Goal: Task Accomplishment & Management: Complete application form

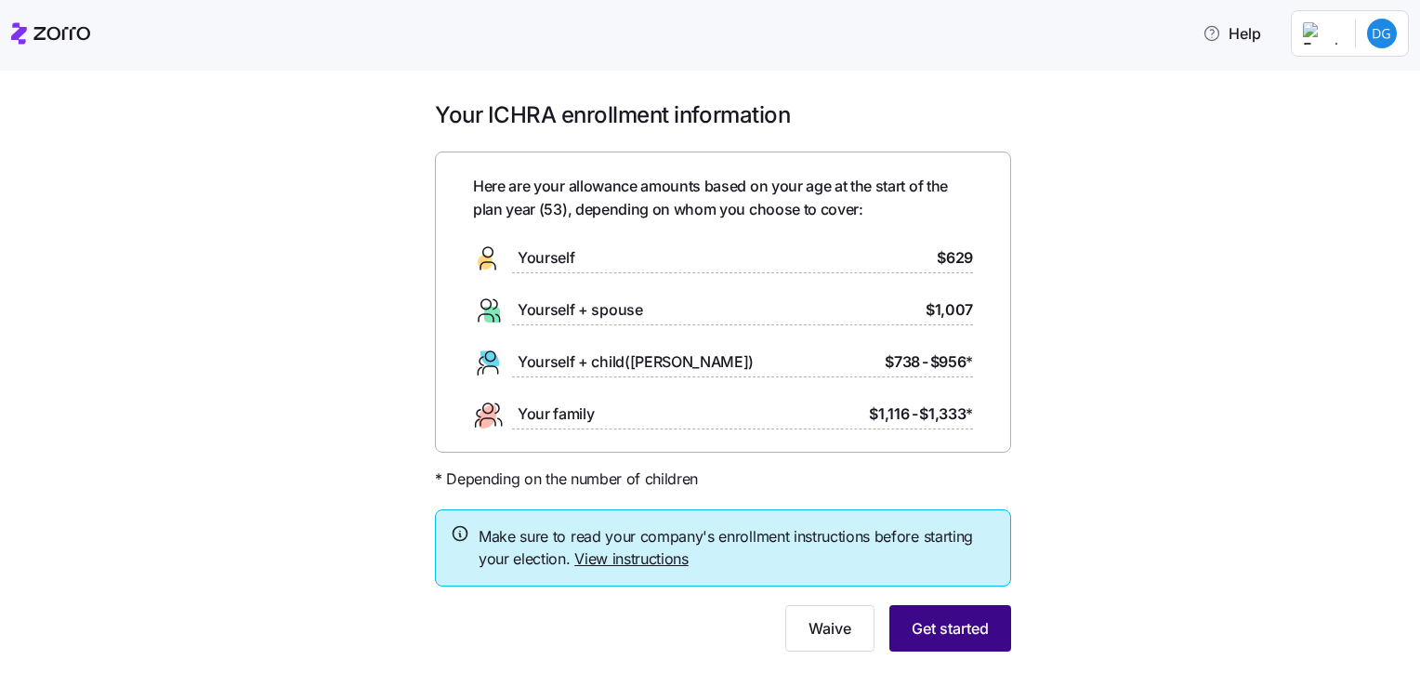
click at [978, 641] on button "Get started" at bounding box center [950, 628] width 122 height 46
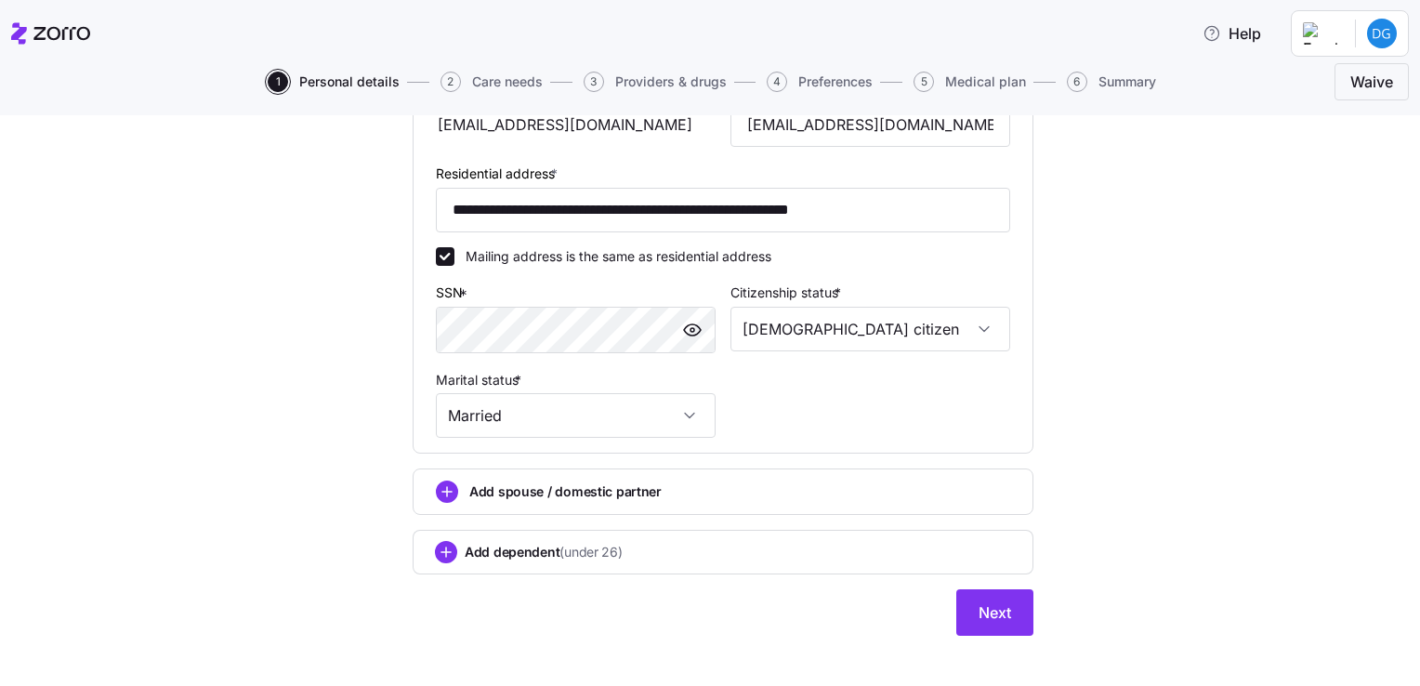
scroll to position [595, 0]
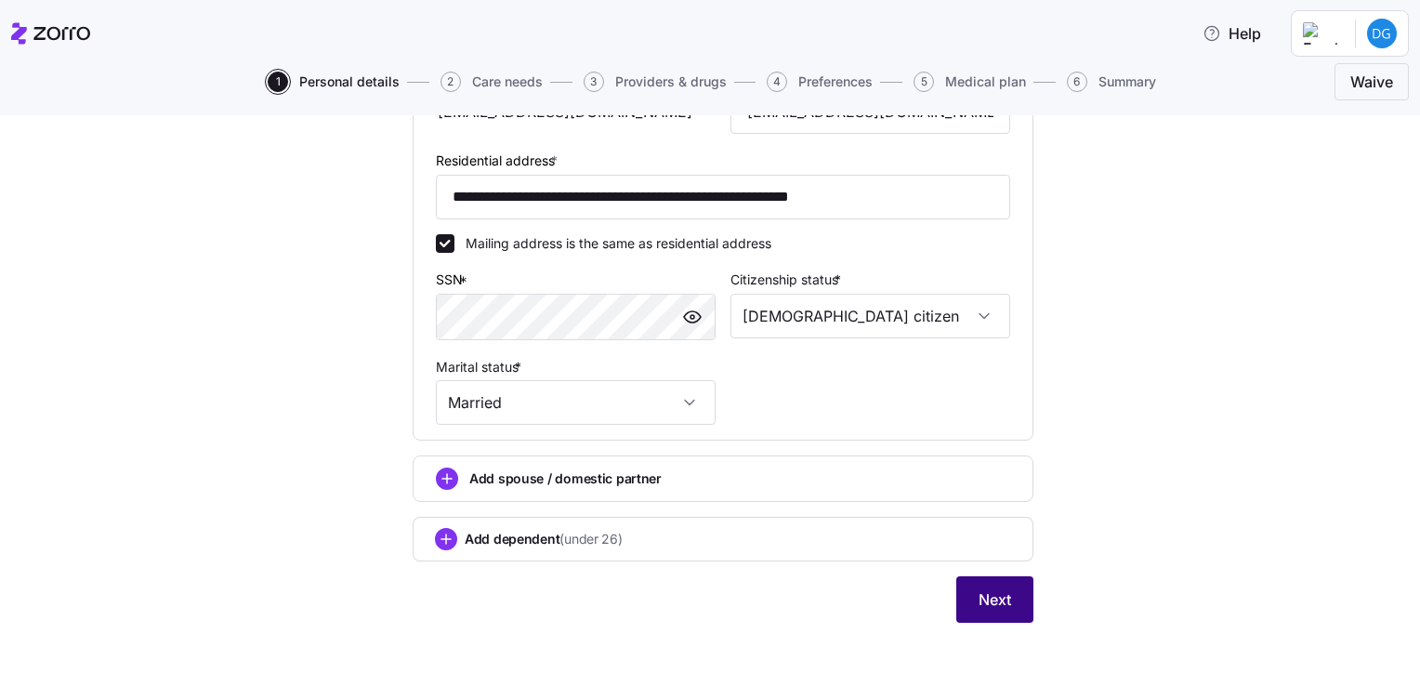
click at [990, 589] on span "Next" at bounding box center [995, 599] width 33 height 22
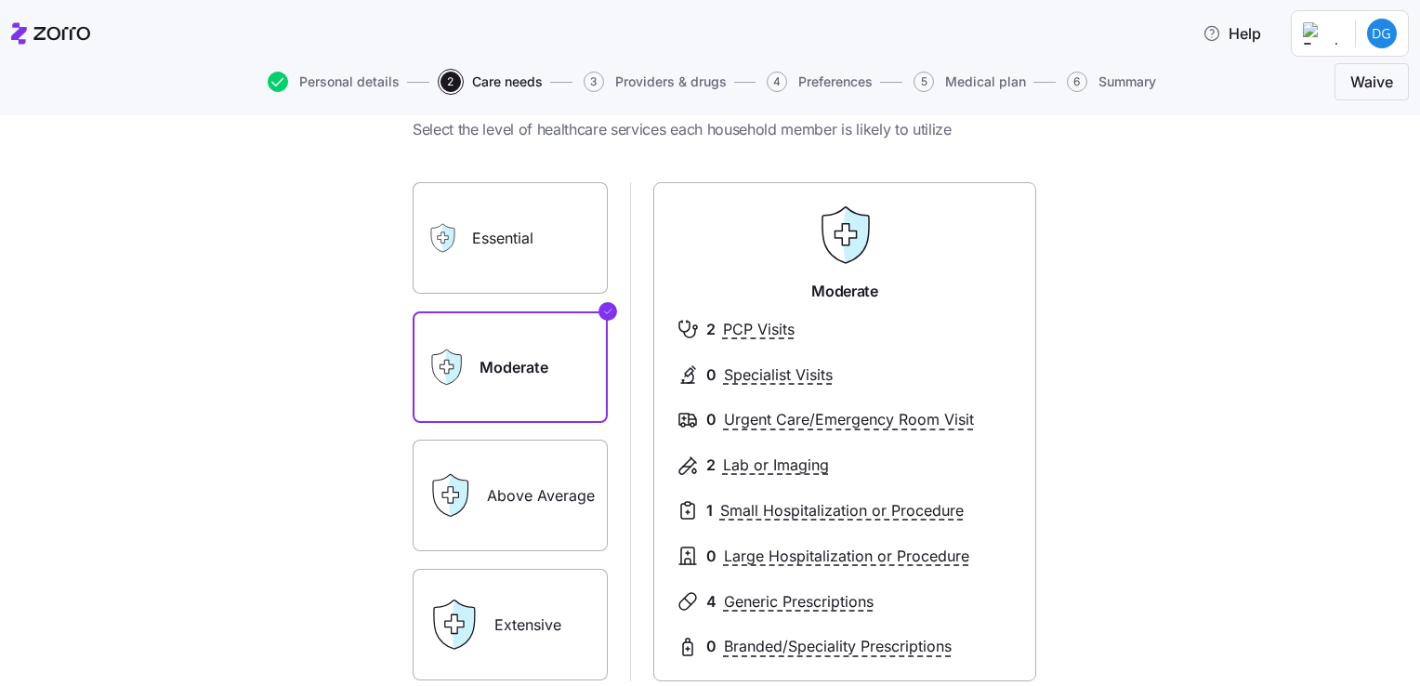
scroll to position [93, 0]
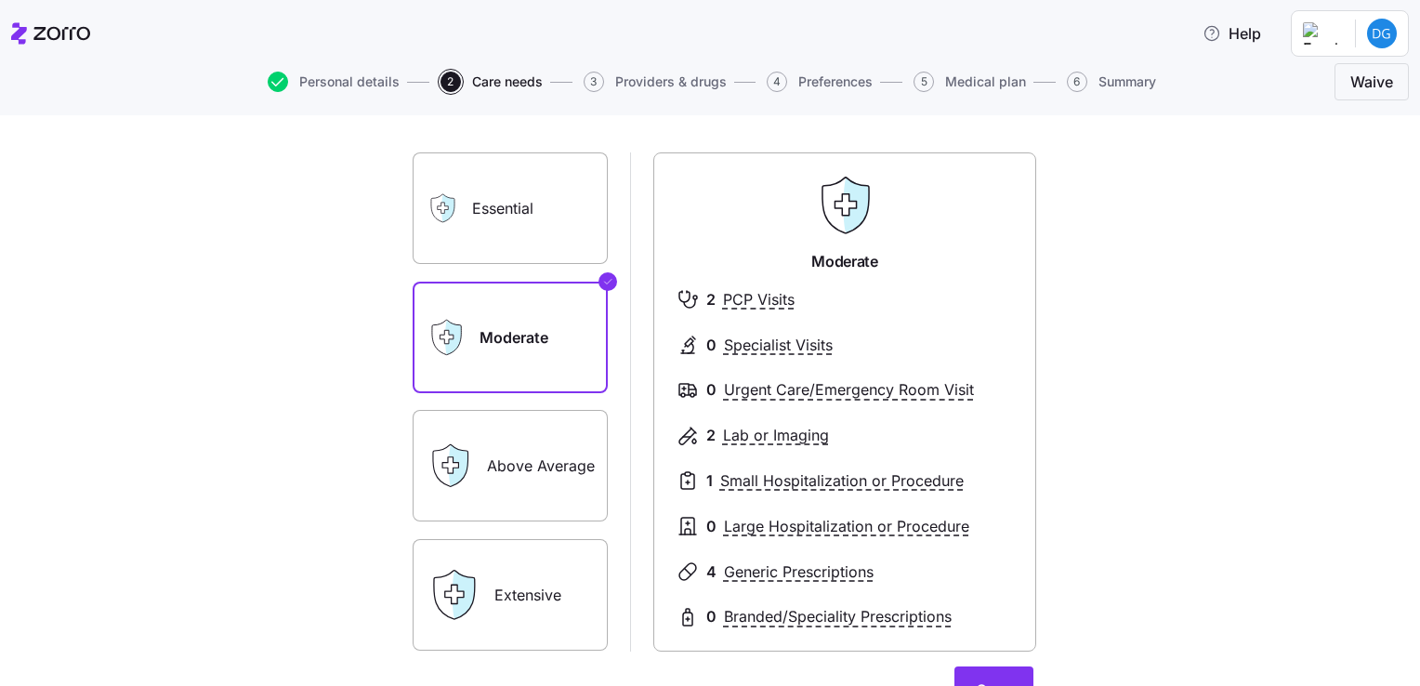
click at [465, 235] on label "Essential" at bounding box center [510, 208] width 195 height 112
click at [0, 0] on input "Essential" at bounding box center [0, 0] width 0 height 0
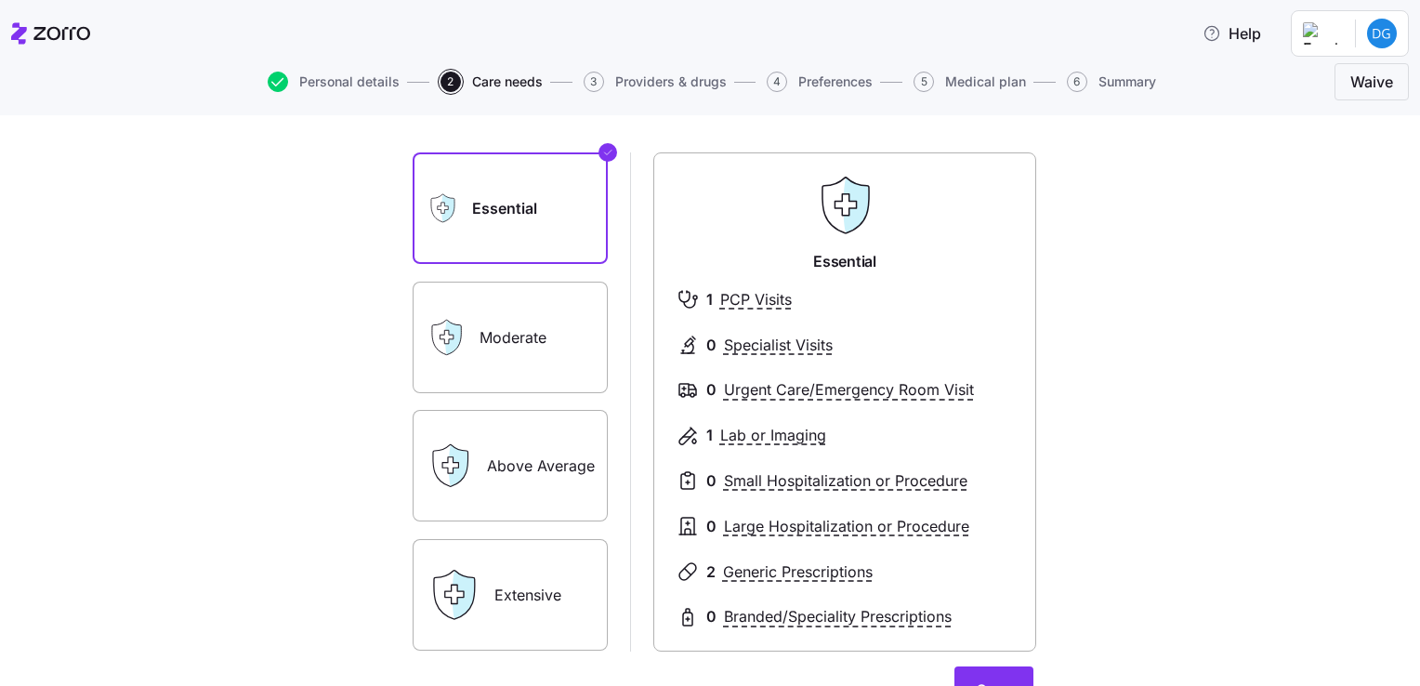
scroll to position [186, 0]
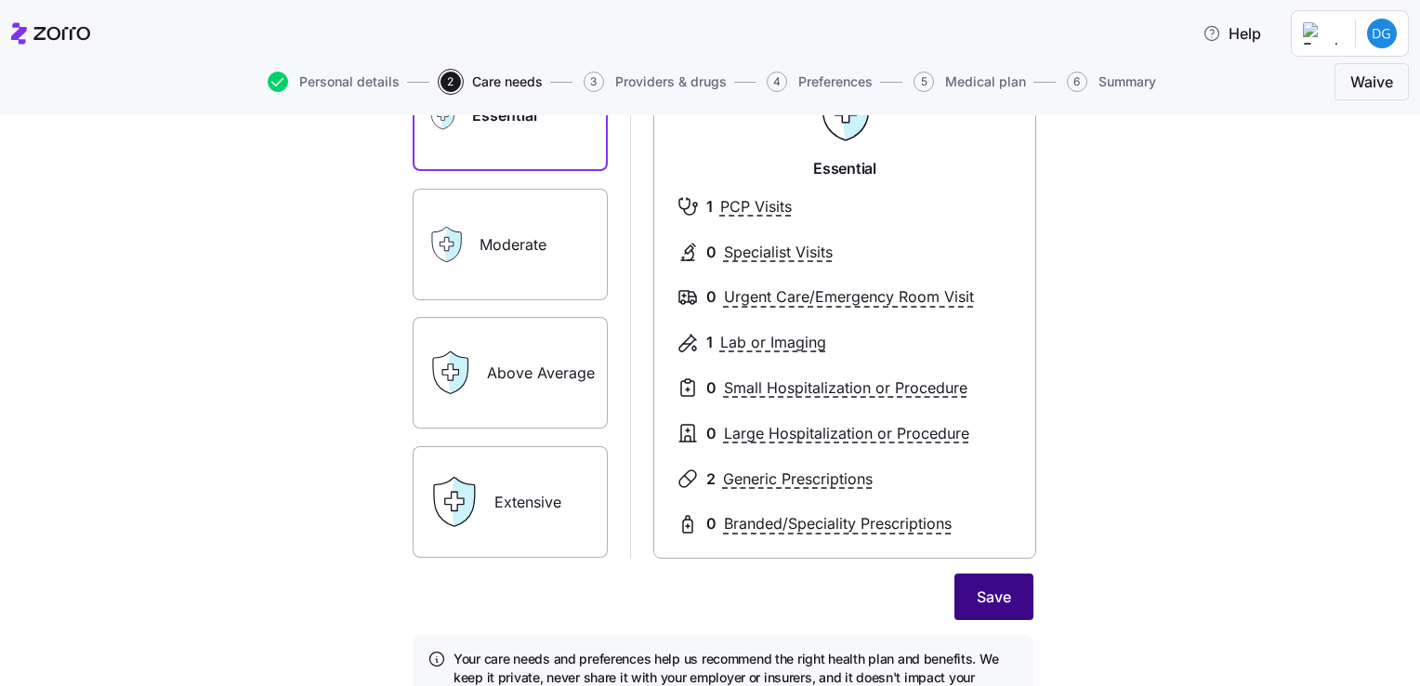
click at [964, 589] on button "Save" at bounding box center [994, 596] width 79 height 46
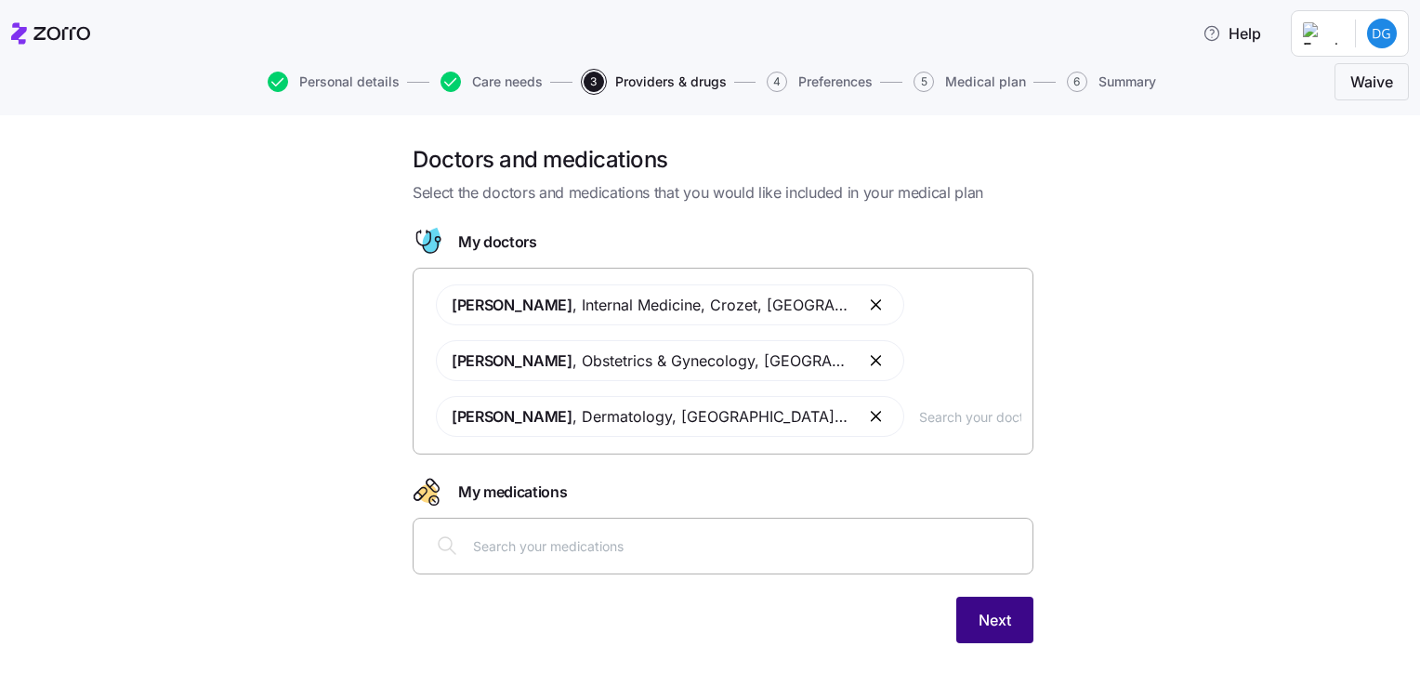
click at [1008, 624] on button "Next" at bounding box center [994, 620] width 77 height 46
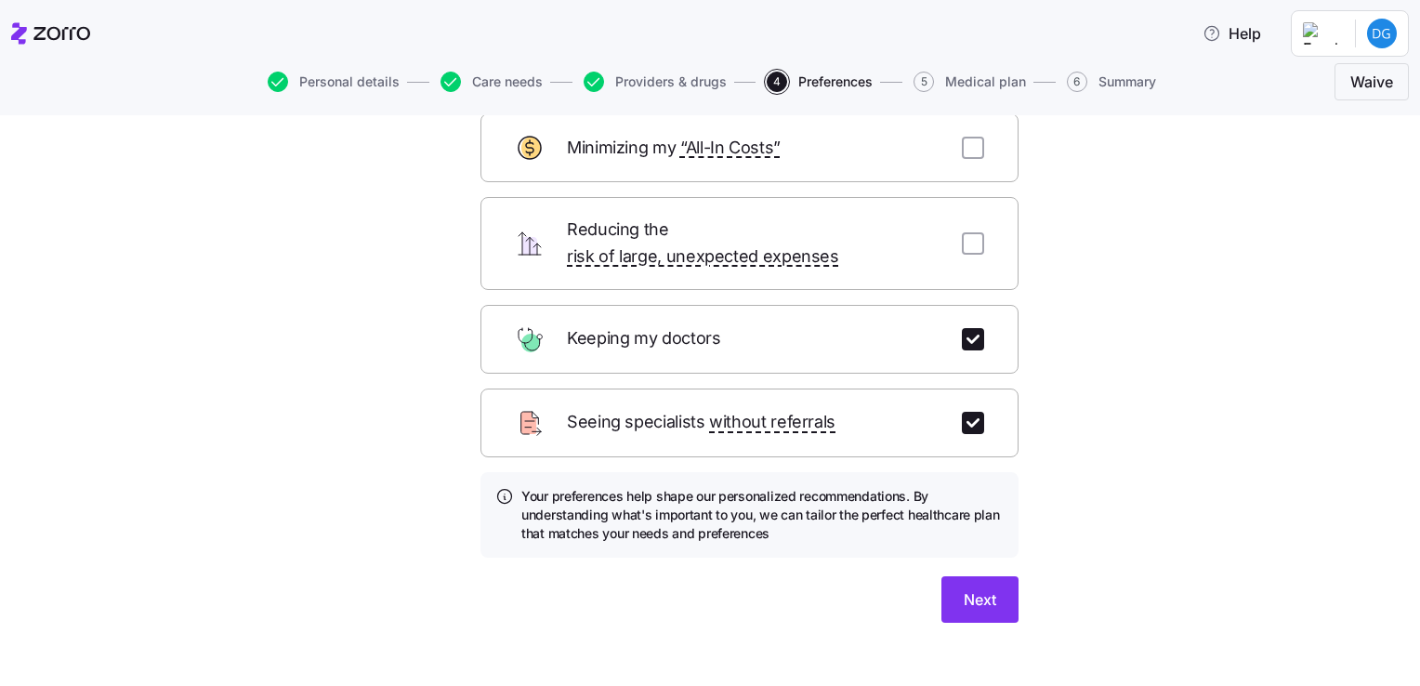
scroll to position [114, 0]
click at [970, 587] on span "Next" at bounding box center [980, 598] width 33 height 22
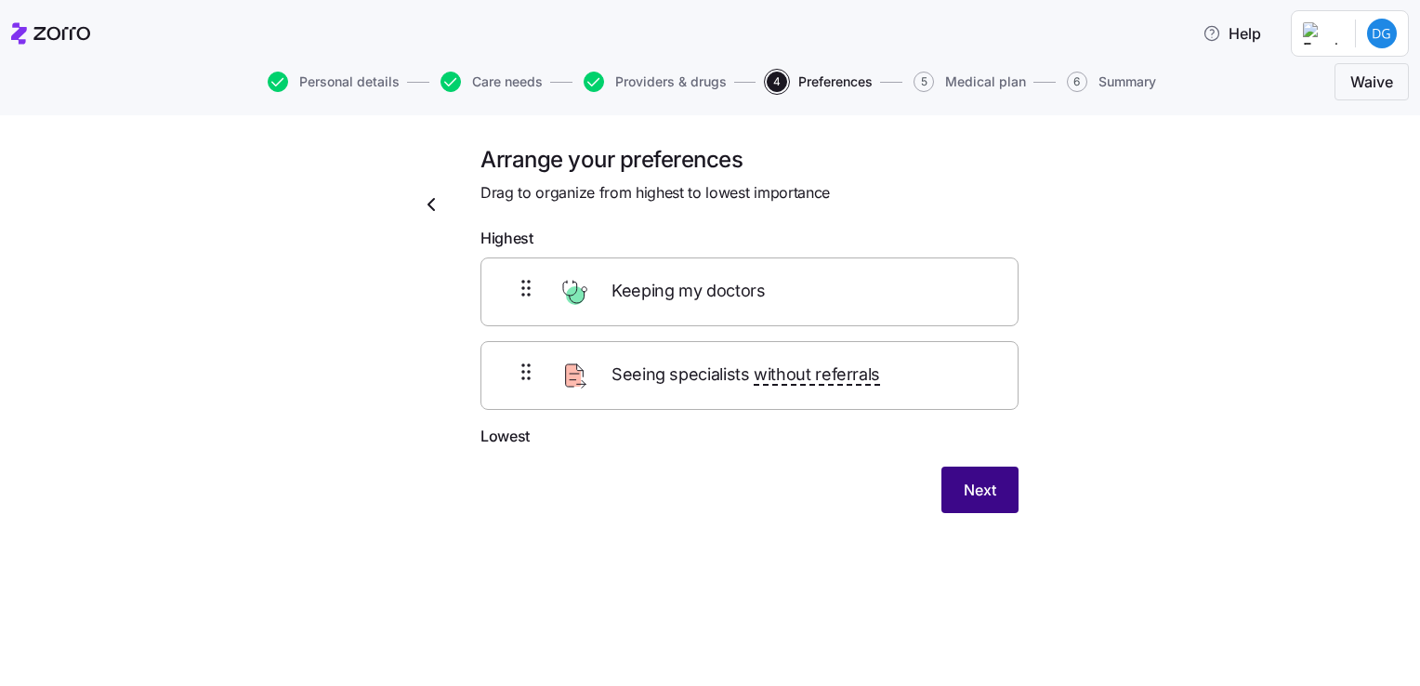
click at [979, 498] on span "Next" at bounding box center [980, 490] width 33 height 22
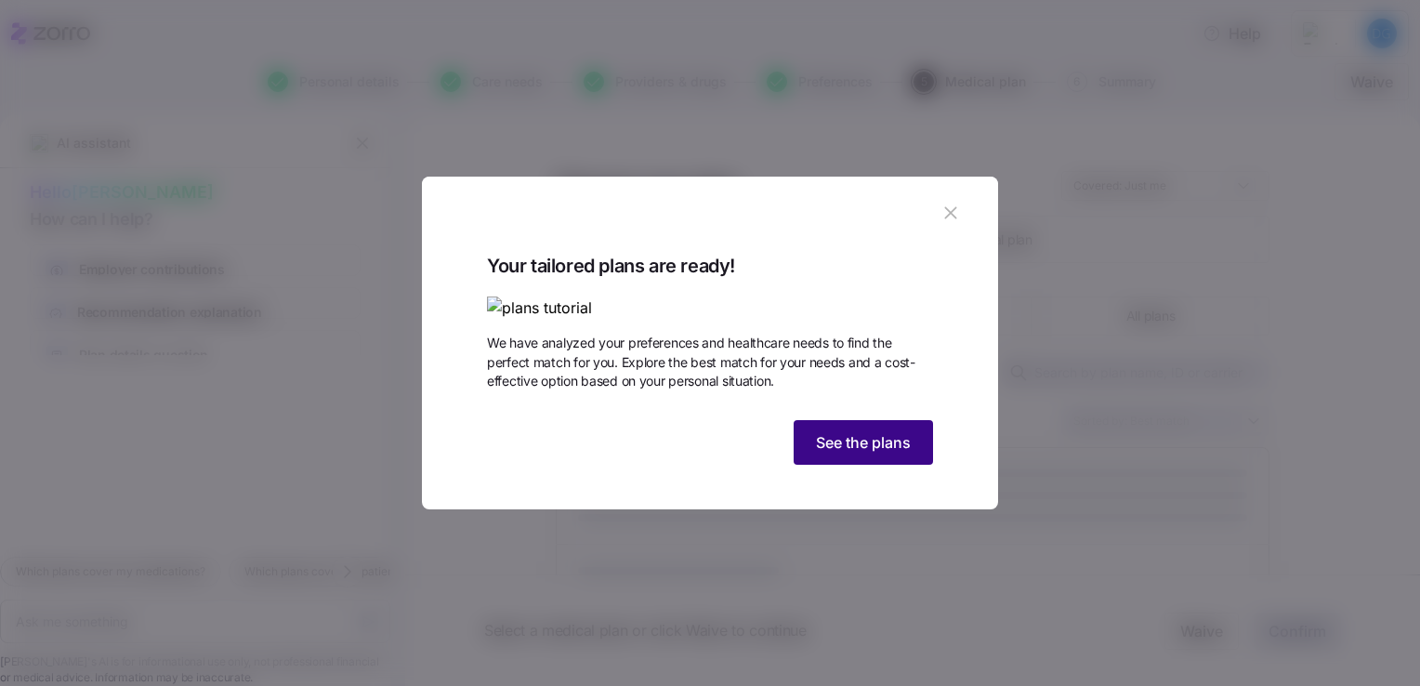
click at [903, 454] on span "See the plans" at bounding box center [863, 442] width 95 height 22
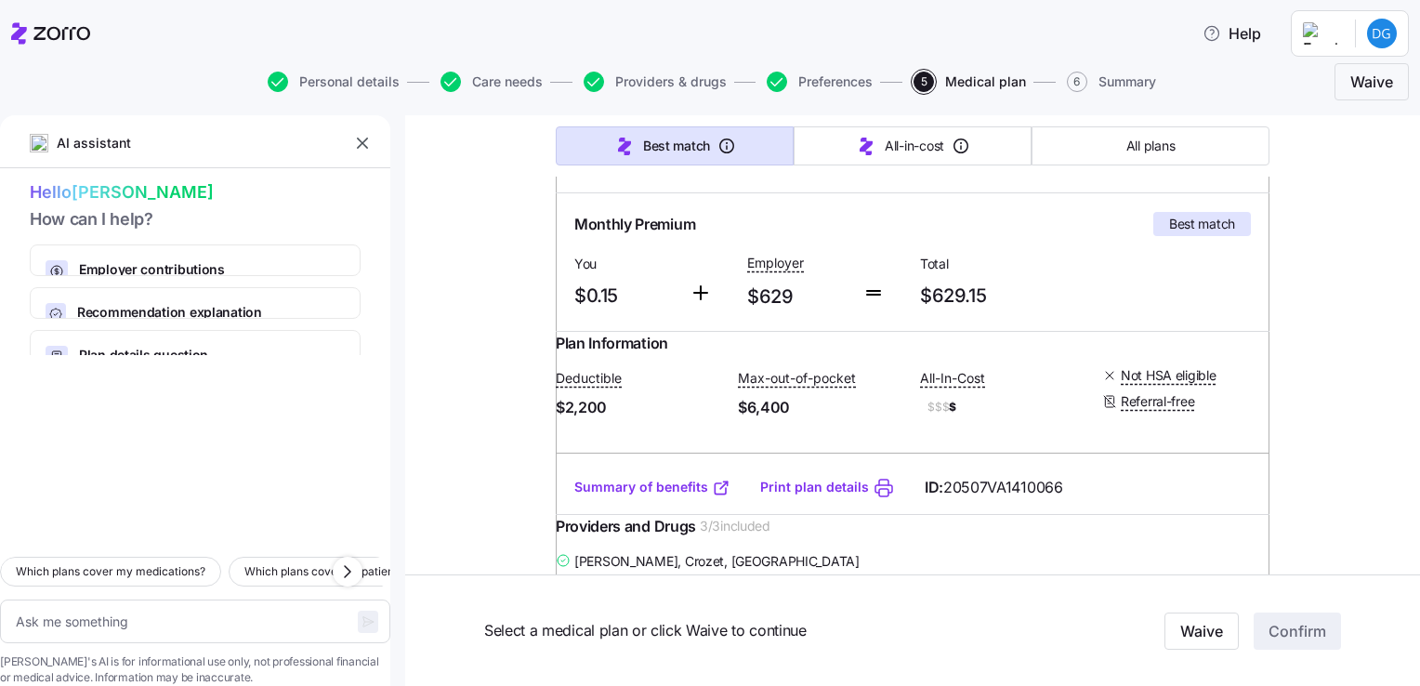
scroll to position [279, 0]
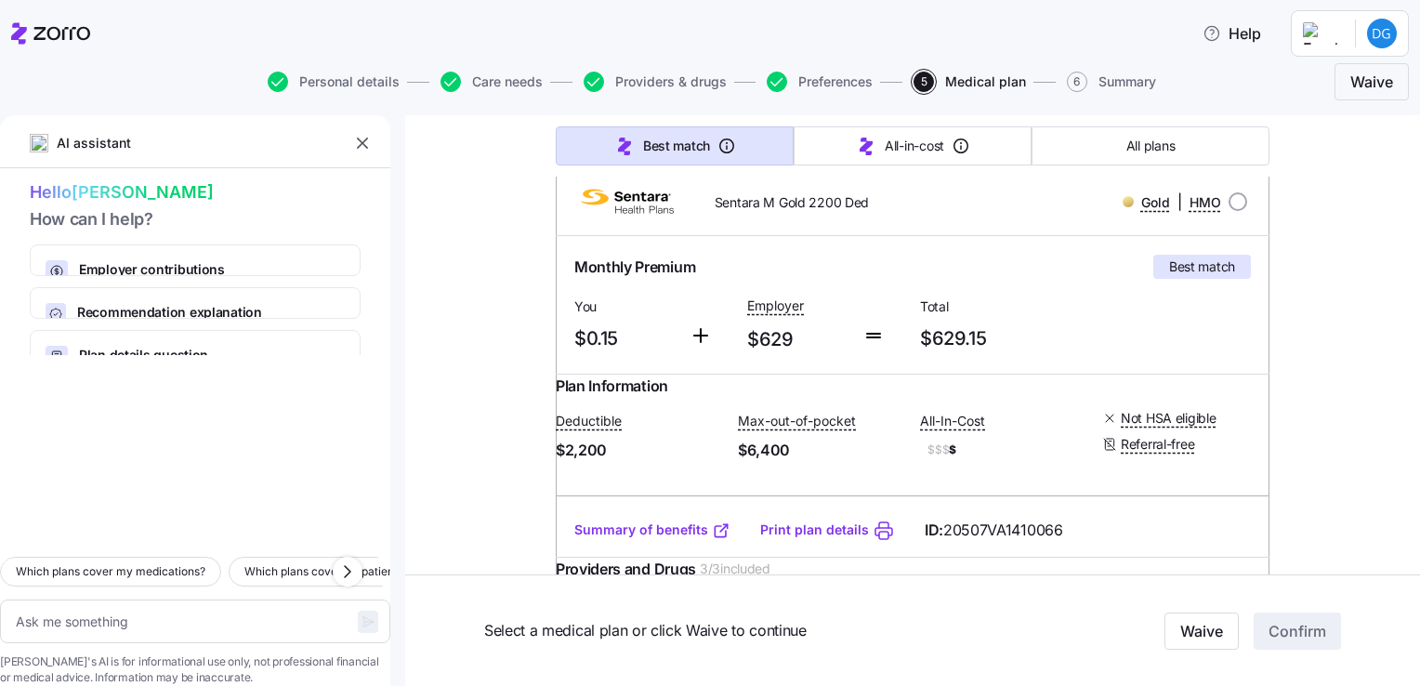
click at [649, 539] on link "Summary of benefits" at bounding box center [652, 530] width 156 height 19
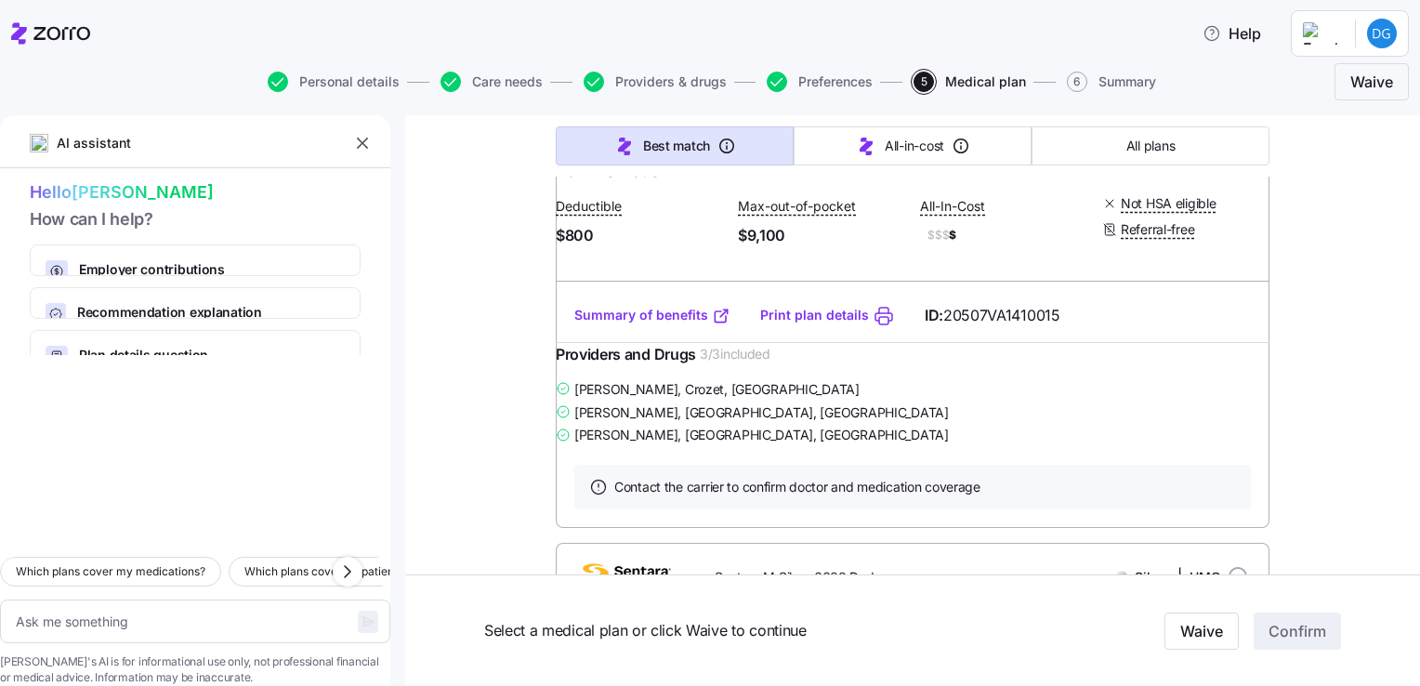
scroll to position [1673, 0]
click at [673, 322] on link "Summary of benefits" at bounding box center [652, 312] width 156 height 19
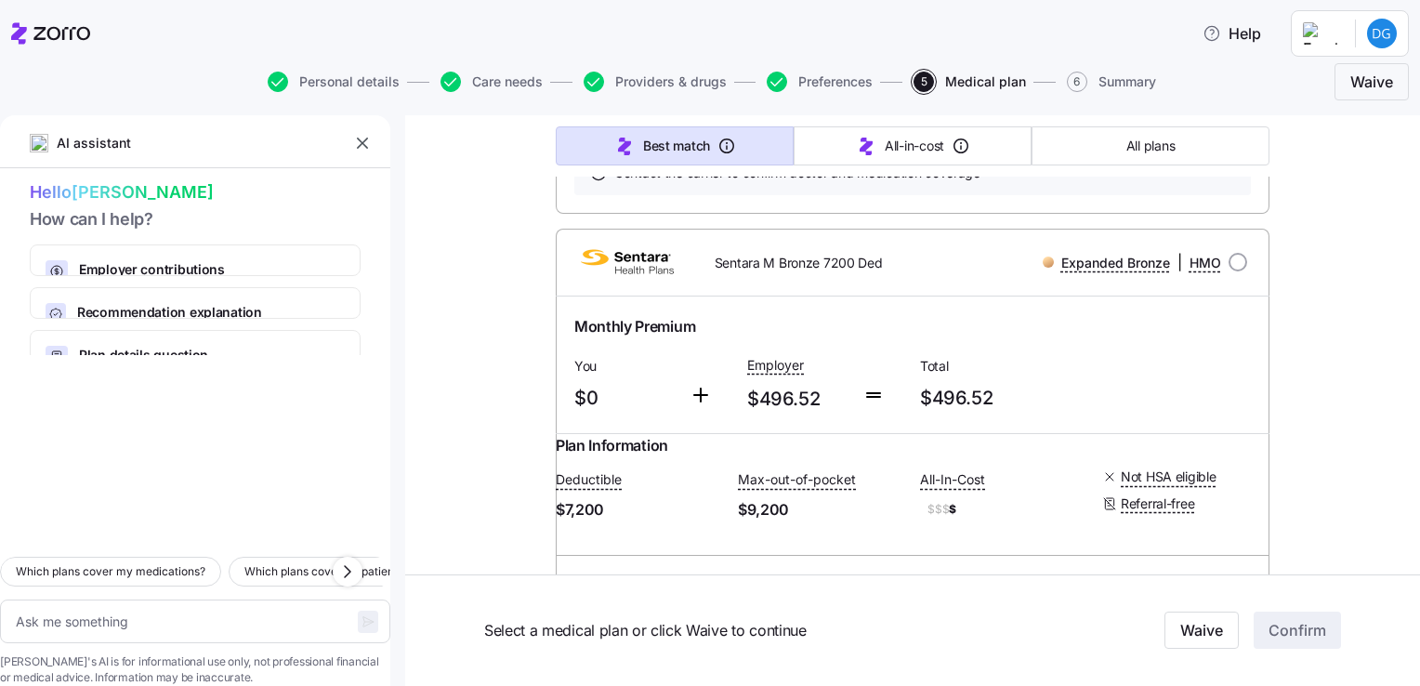
scroll to position [4833, 0]
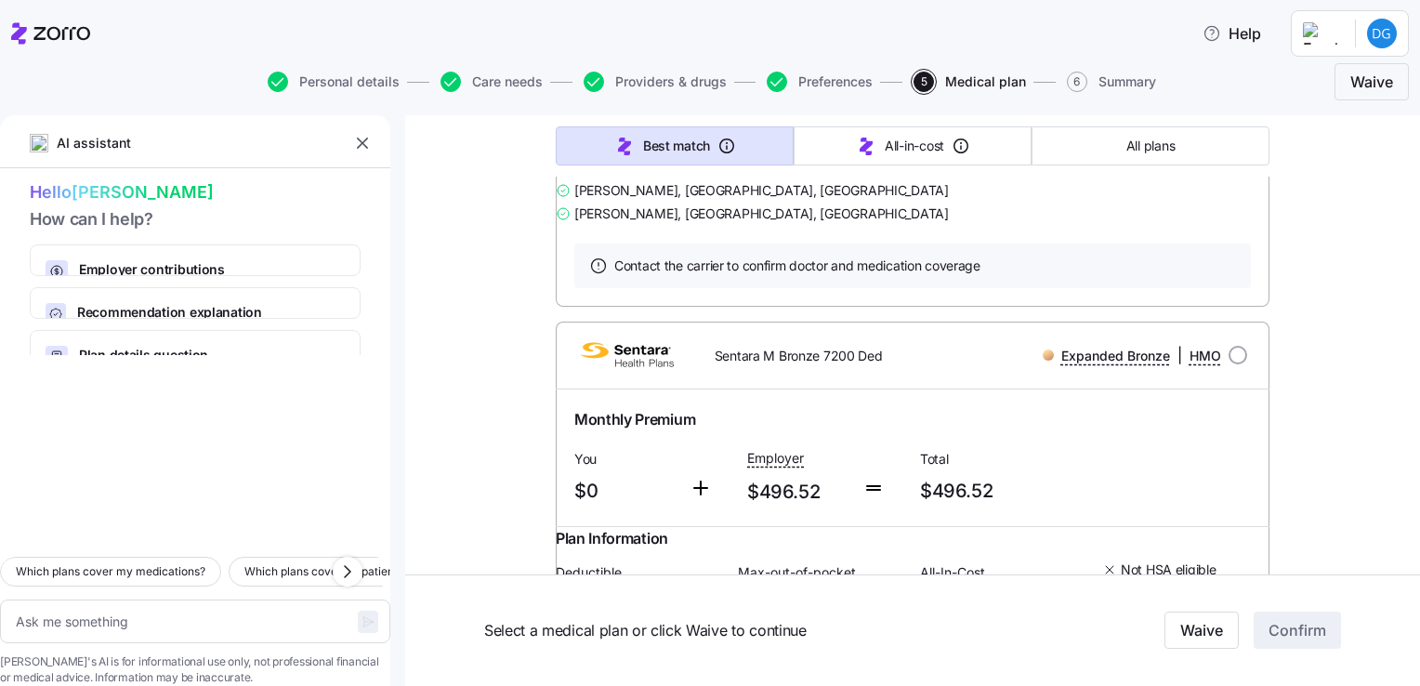
click at [605, 103] on link "Summary of benefits" at bounding box center [652, 94] width 156 height 19
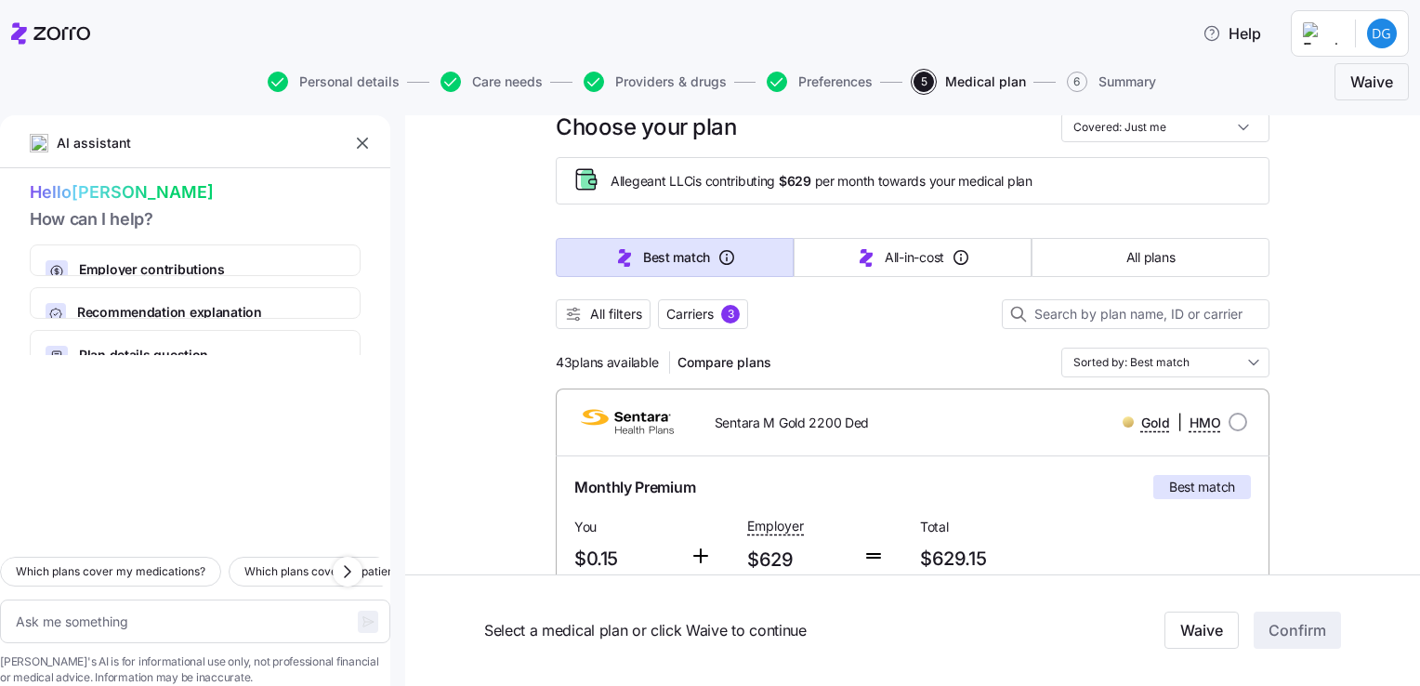
scroll to position [0, 0]
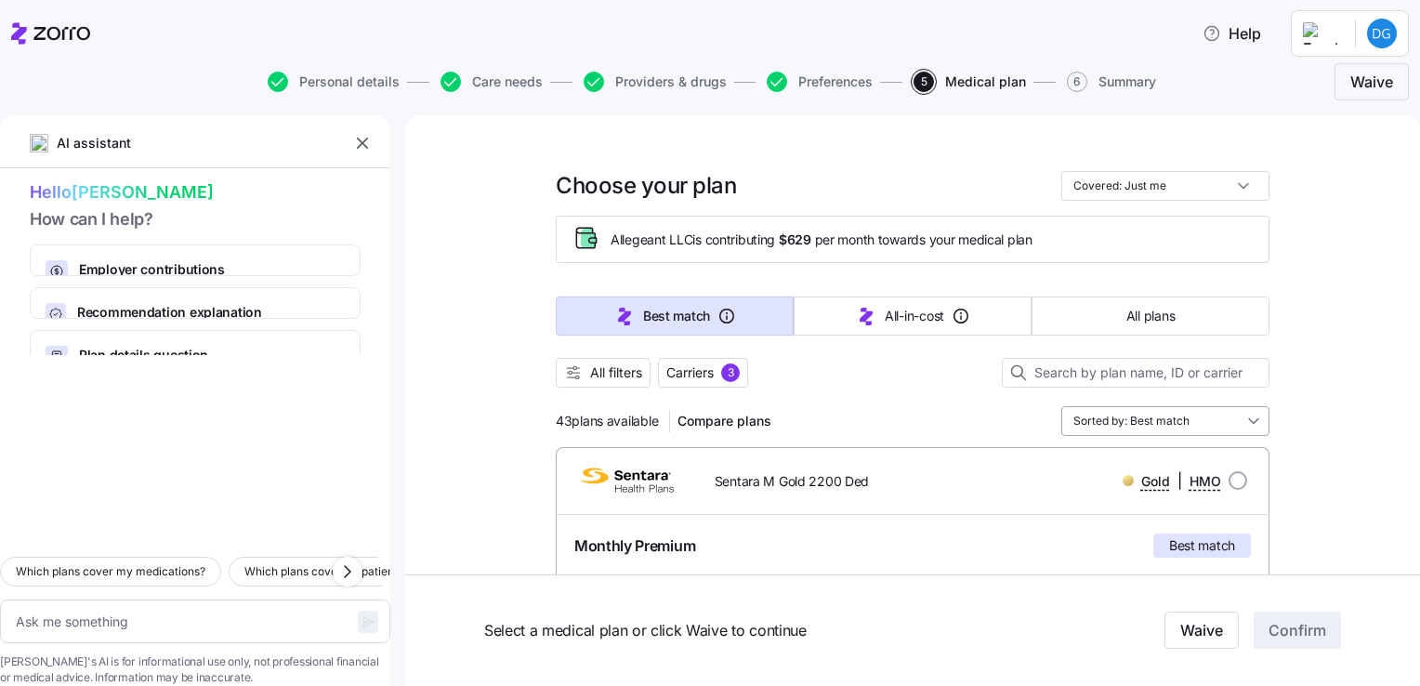
click at [1200, 415] on input "Sorted by: Best match" at bounding box center [1165, 421] width 208 height 30
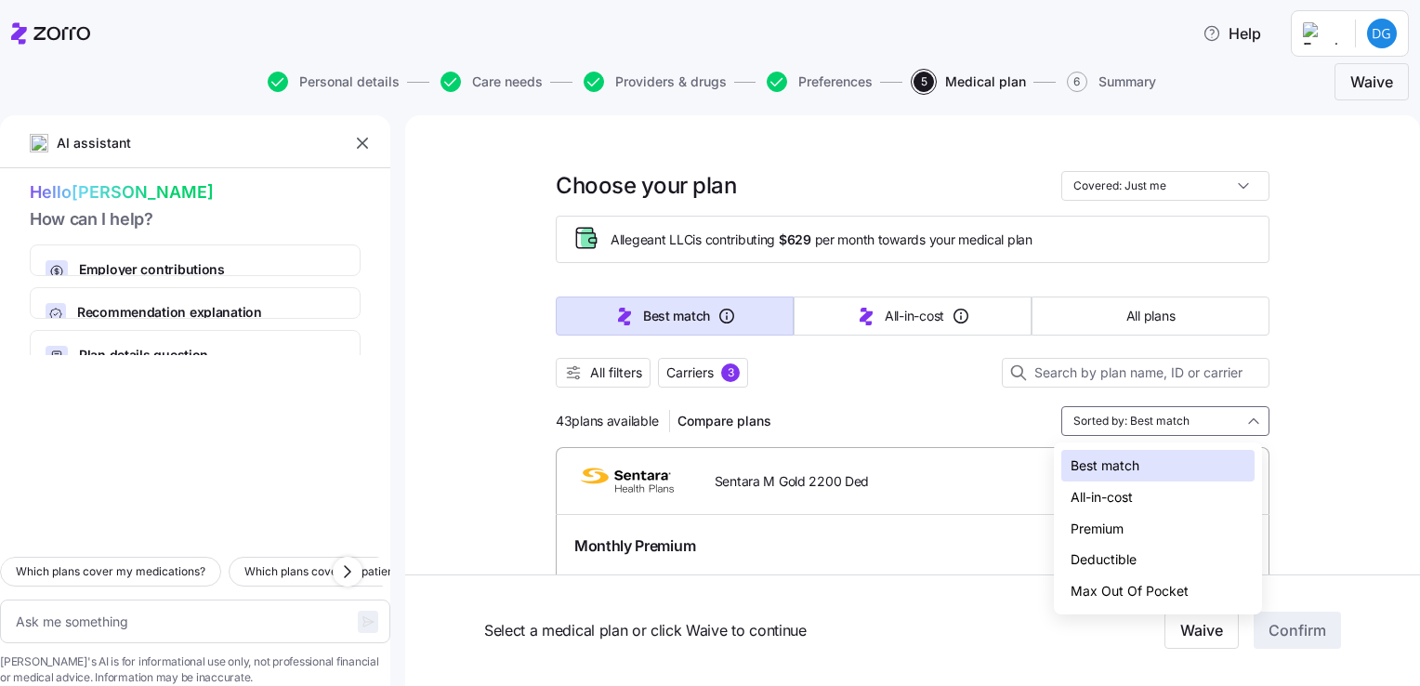
click at [1121, 563] on div "Deductible" at bounding box center [1157, 560] width 193 height 32
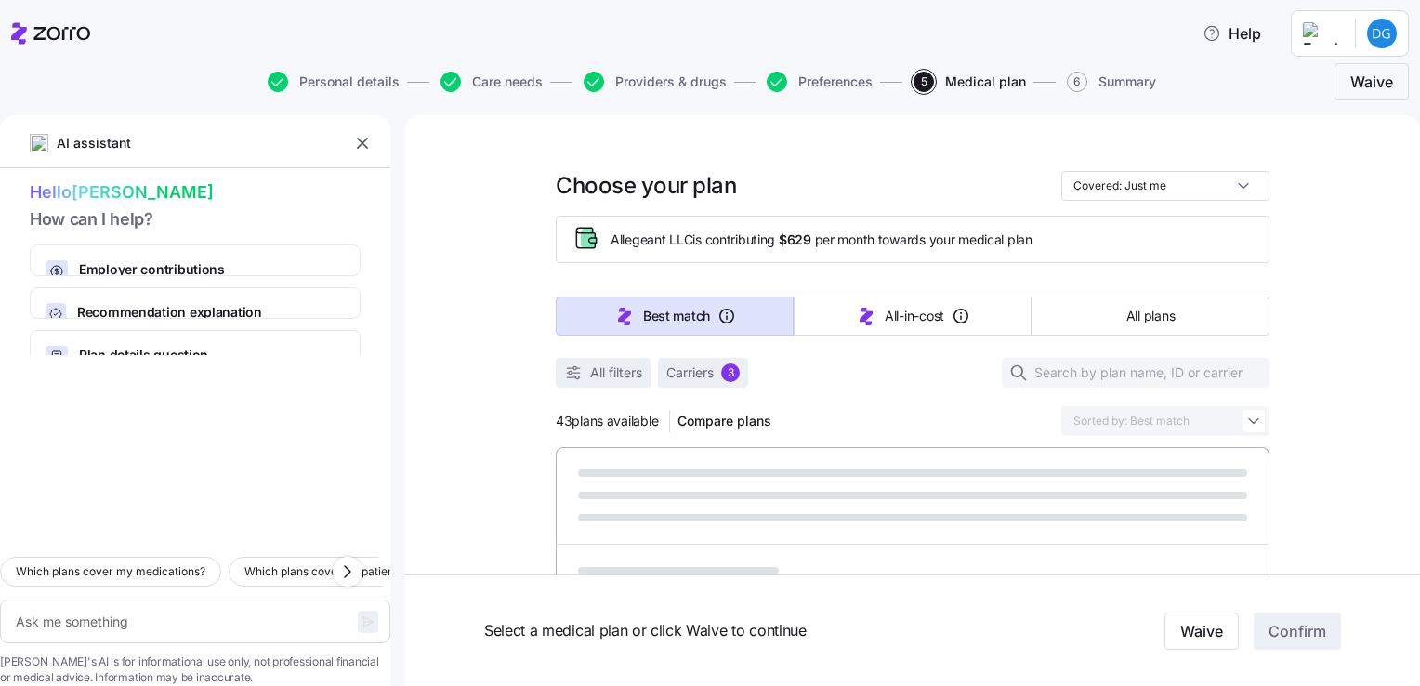
type textarea "x"
type input "Sorted by: Deductible"
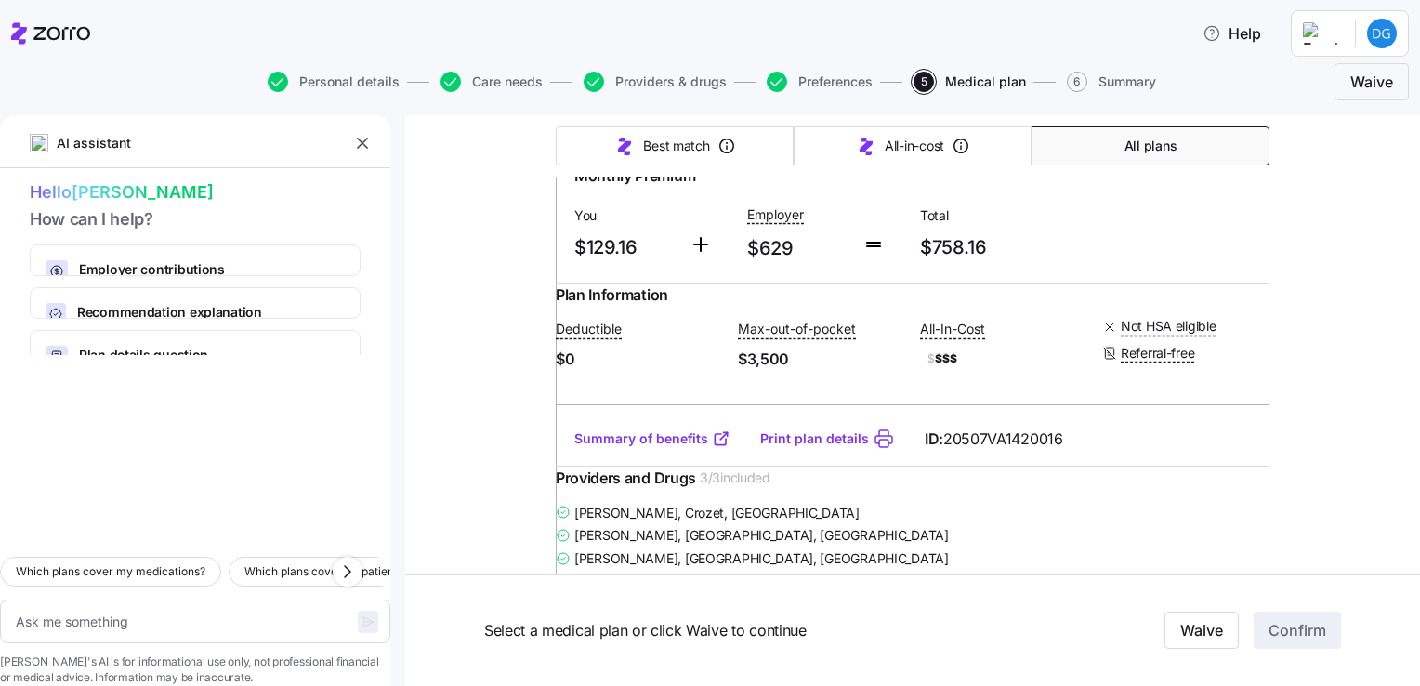
scroll to position [372, 0]
click at [641, 445] on link "Summary of benefits" at bounding box center [652, 436] width 156 height 19
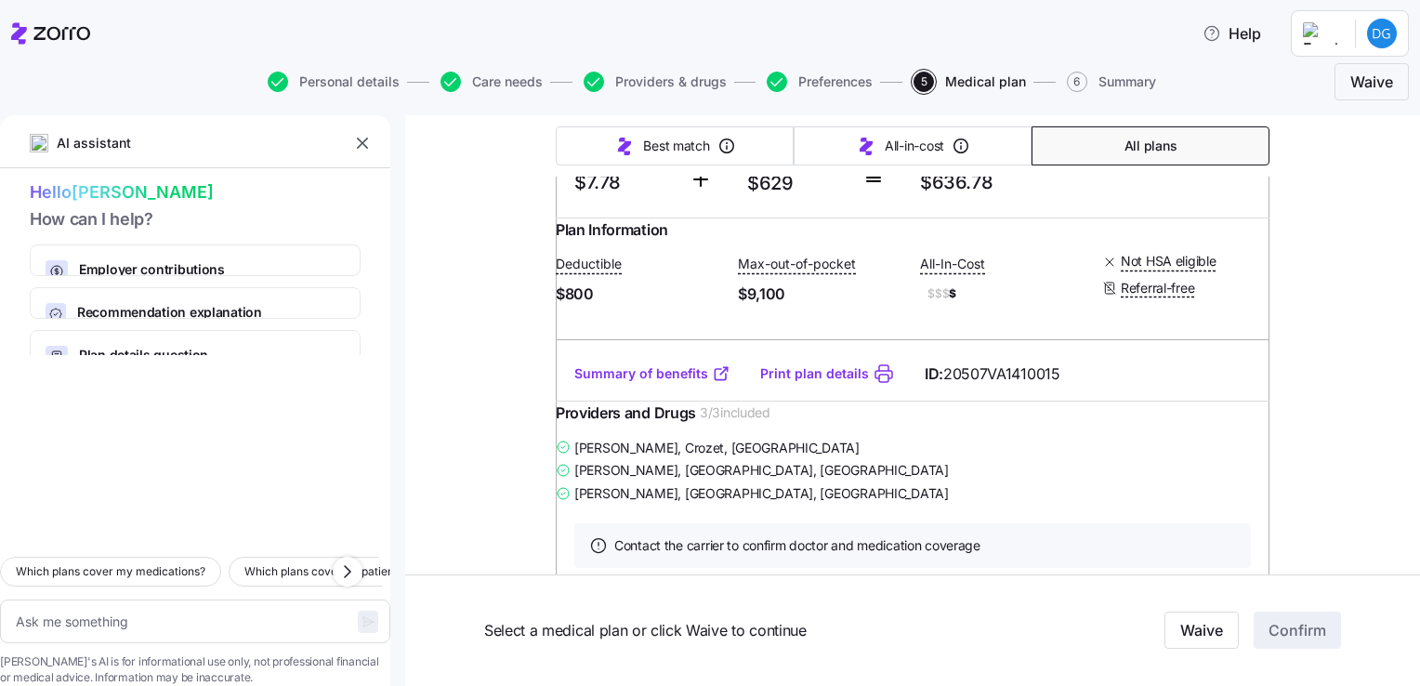
scroll to position [929, 0]
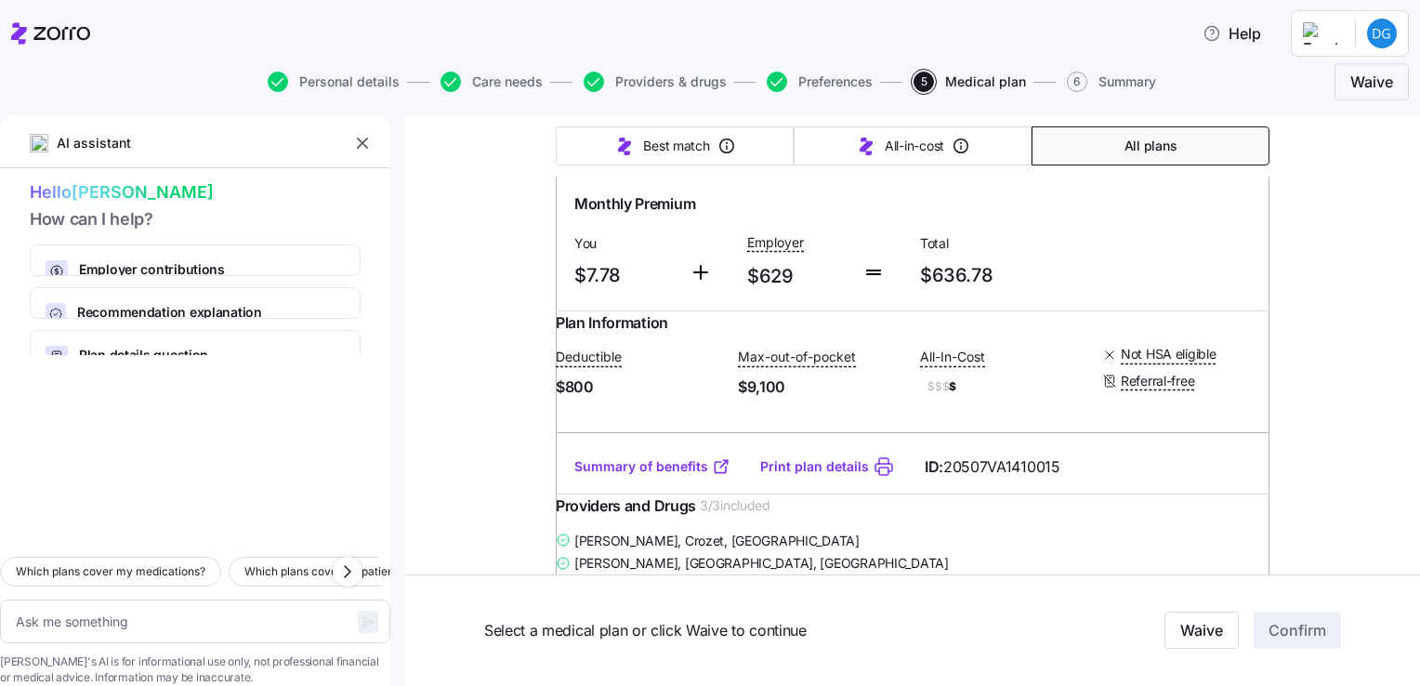
click at [352, 147] on button "button" at bounding box center [362, 143] width 26 height 26
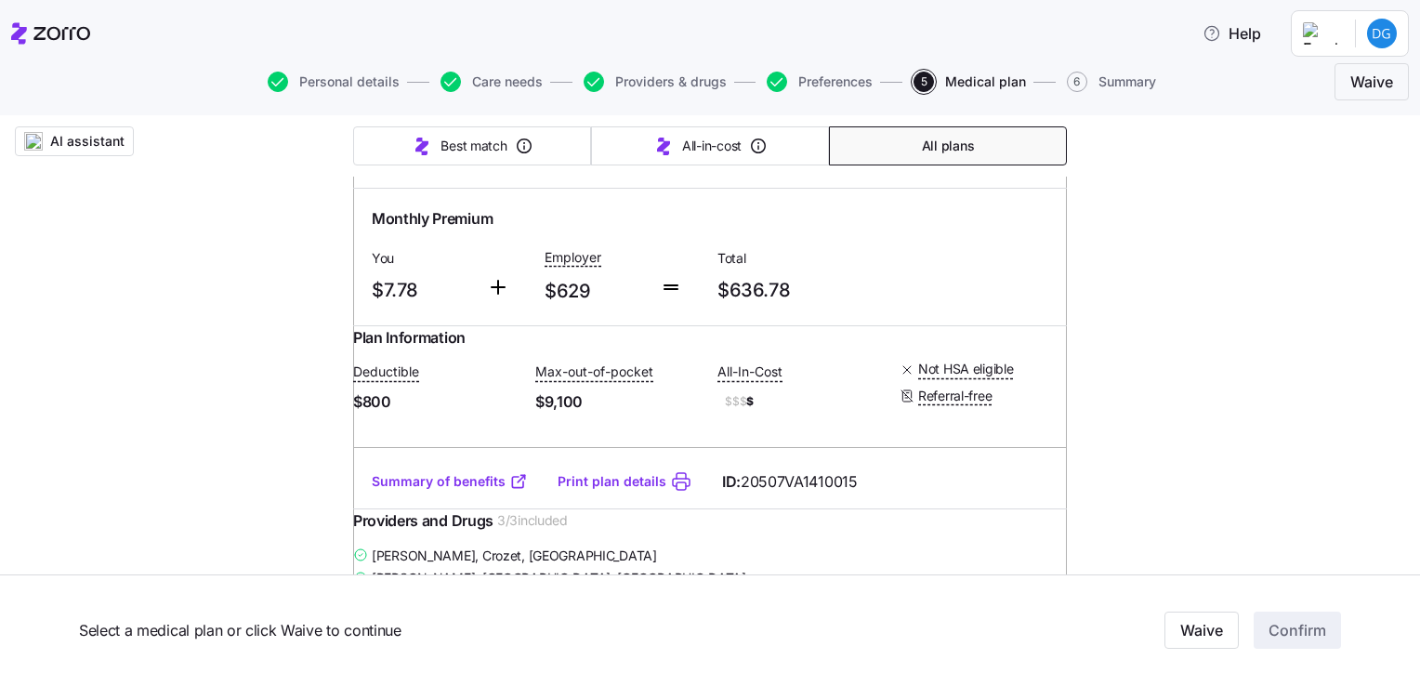
click at [726, 407] on div "Plan Information Deductible $800 Max-out-of-pocket $9,100 All-In-Cost $$$ $ Not…" at bounding box center [710, 390] width 714 height 129
click at [859, 383] on div "All-In-Cost" at bounding box center [801, 371] width 167 height 23
click at [498, 384] on div "Plan Information Deductible $800 Max-out-of-pocket $9,100 All-In-Cost $$$ $ Not…" at bounding box center [710, 390] width 714 height 129
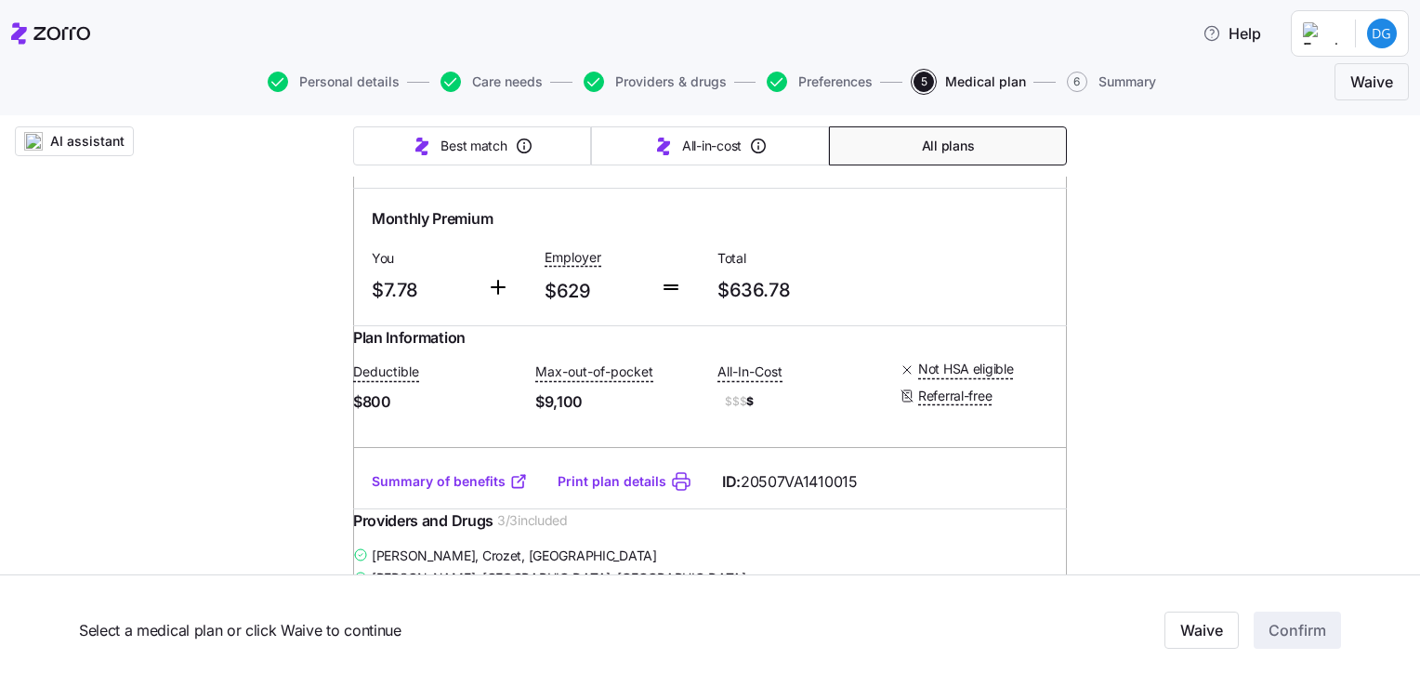
click at [498, 384] on div "Plan Information Deductible $800 Max-out-of-pocket $9,100 All-In-Cost $$$ $ Not…" at bounding box center [710, 390] width 714 height 129
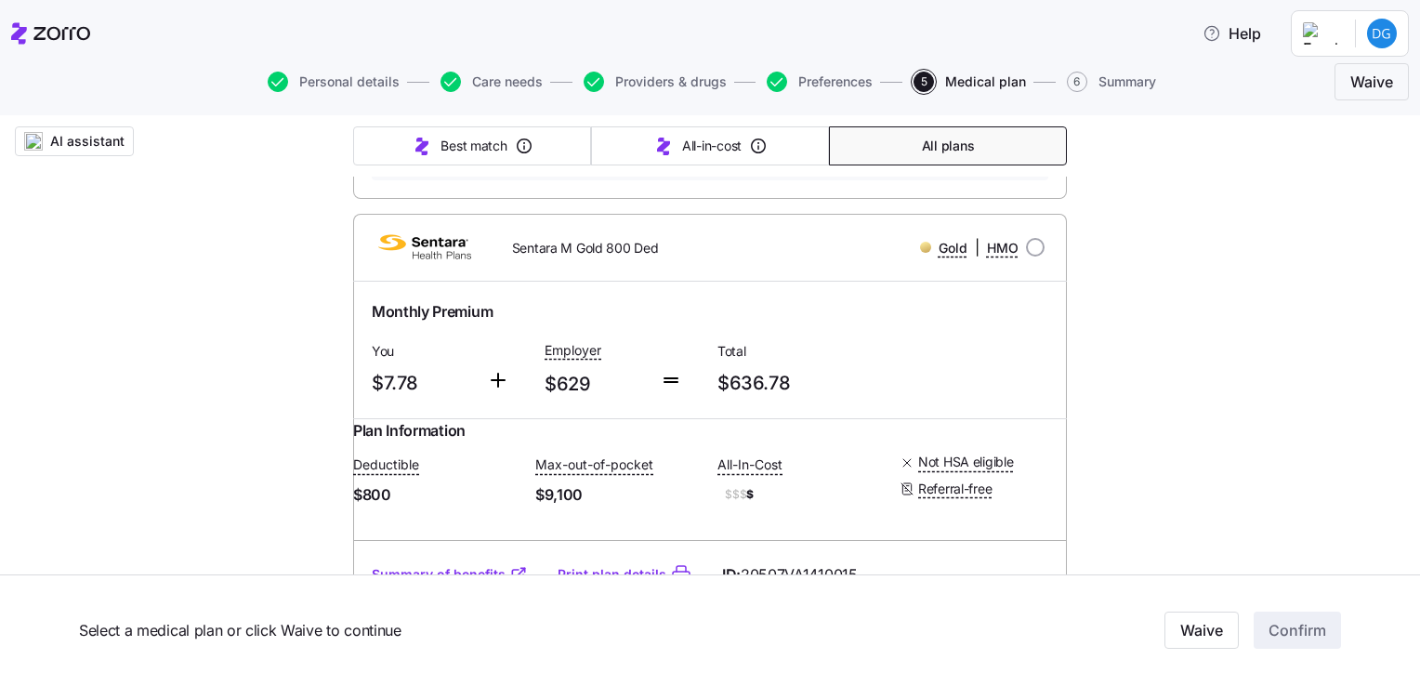
scroll to position [837, 0]
click at [1032, 257] on input "radio" at bounding box center [1035, 247] width 19 height 19
radio input "true"
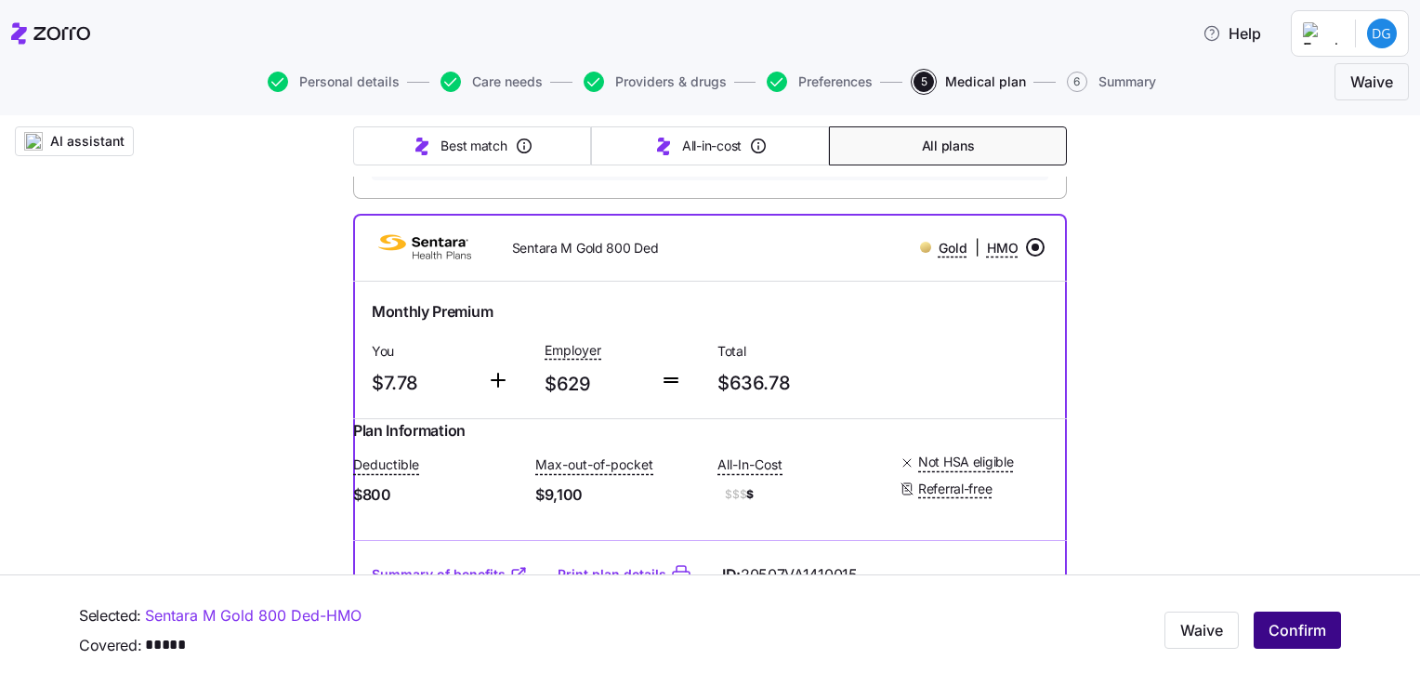
click at [1275, 627] on span "Confirm" at bounding box center [1298, 631] width 58 height 22
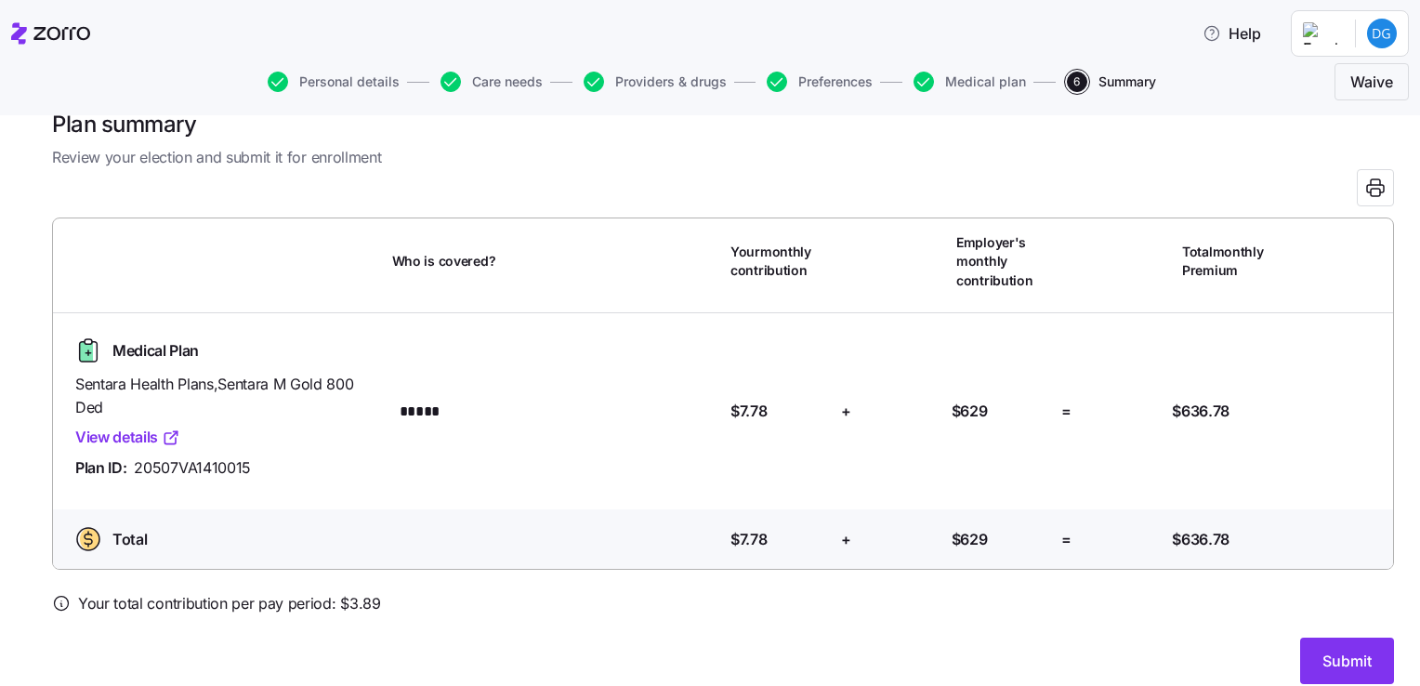
scroll to position [55, 0]
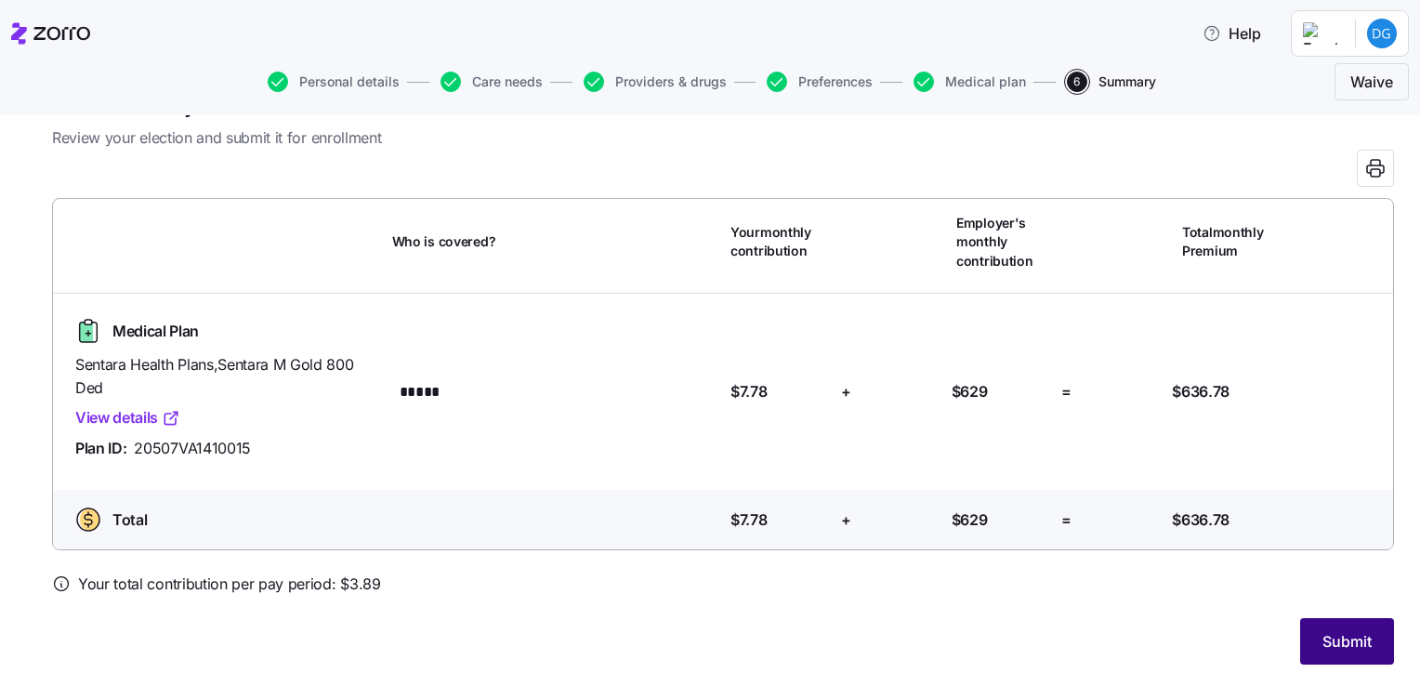
click at [1305, 648] on button "Submit" at bounding box center [1347, 641] width 94 height 46
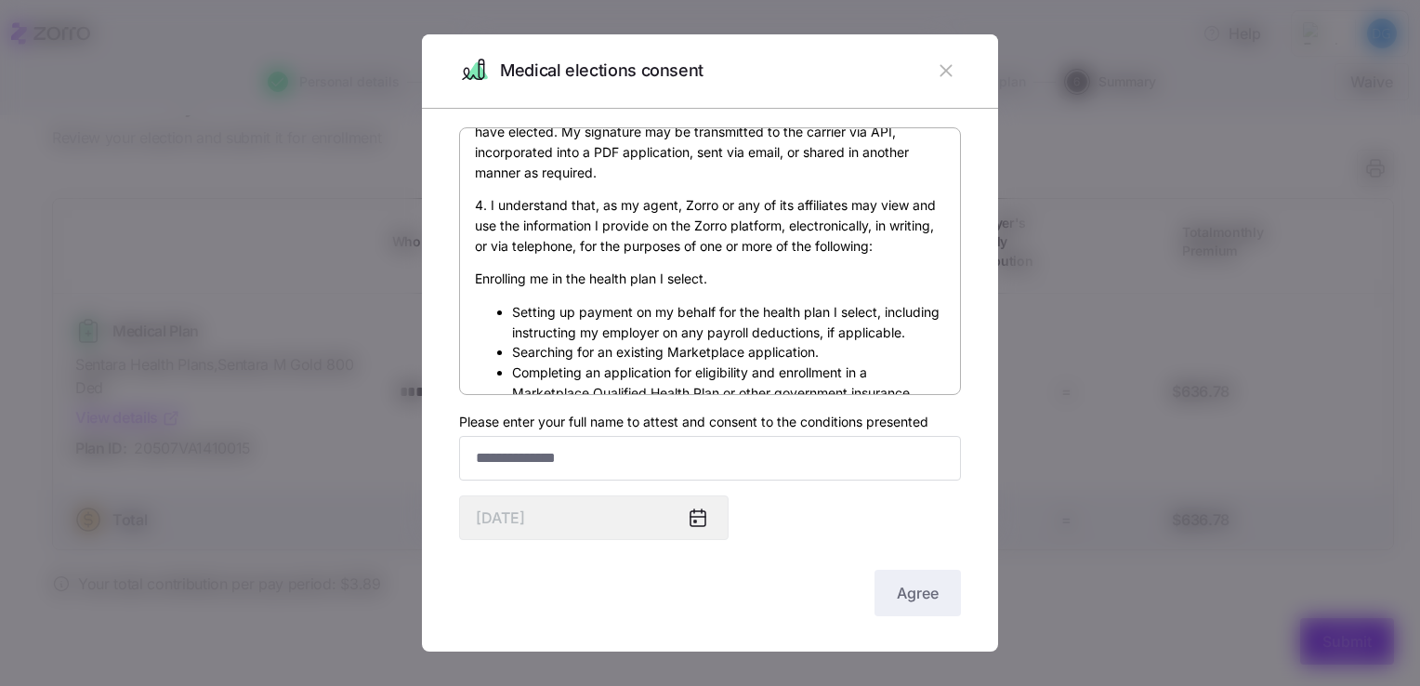
scroll to position [558, 0]
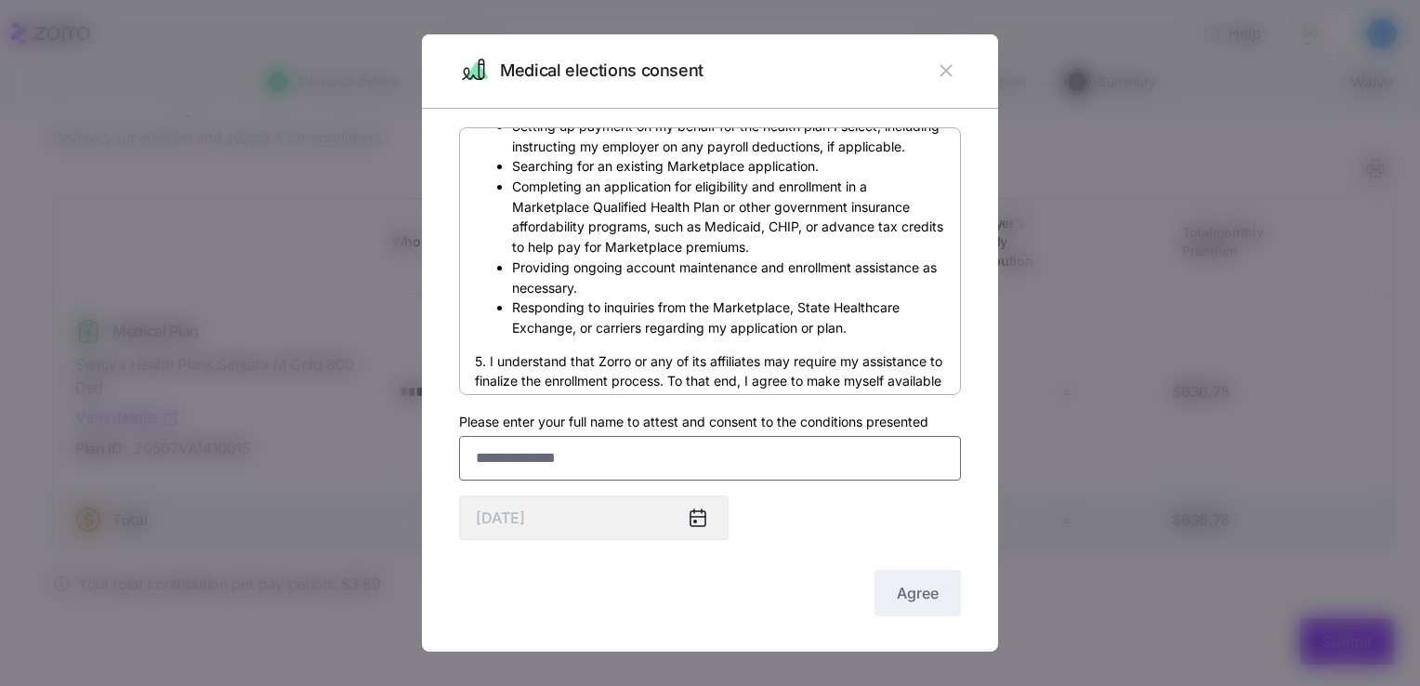
click at [747, 455] on input "Please enter your full name to attest and consent to the conditions presented" at bounding box center [710, 458] width 502 height 45
type input "**********"
click at [796, 504] on div "**********" at bounding box center [710, 373] width 502 height 493
click at [648, 456] on input "**********" at bounding box center [710, 458] width 502 height 45
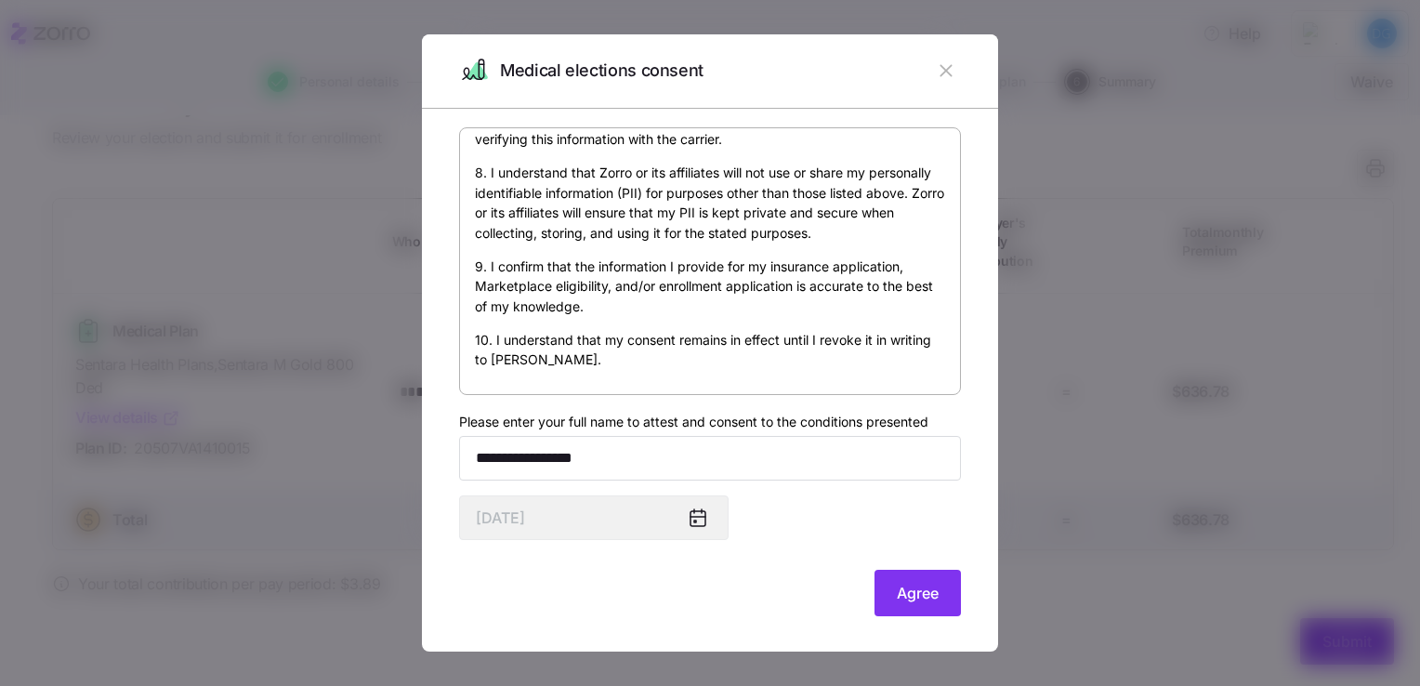
scroll to position [4, 0]
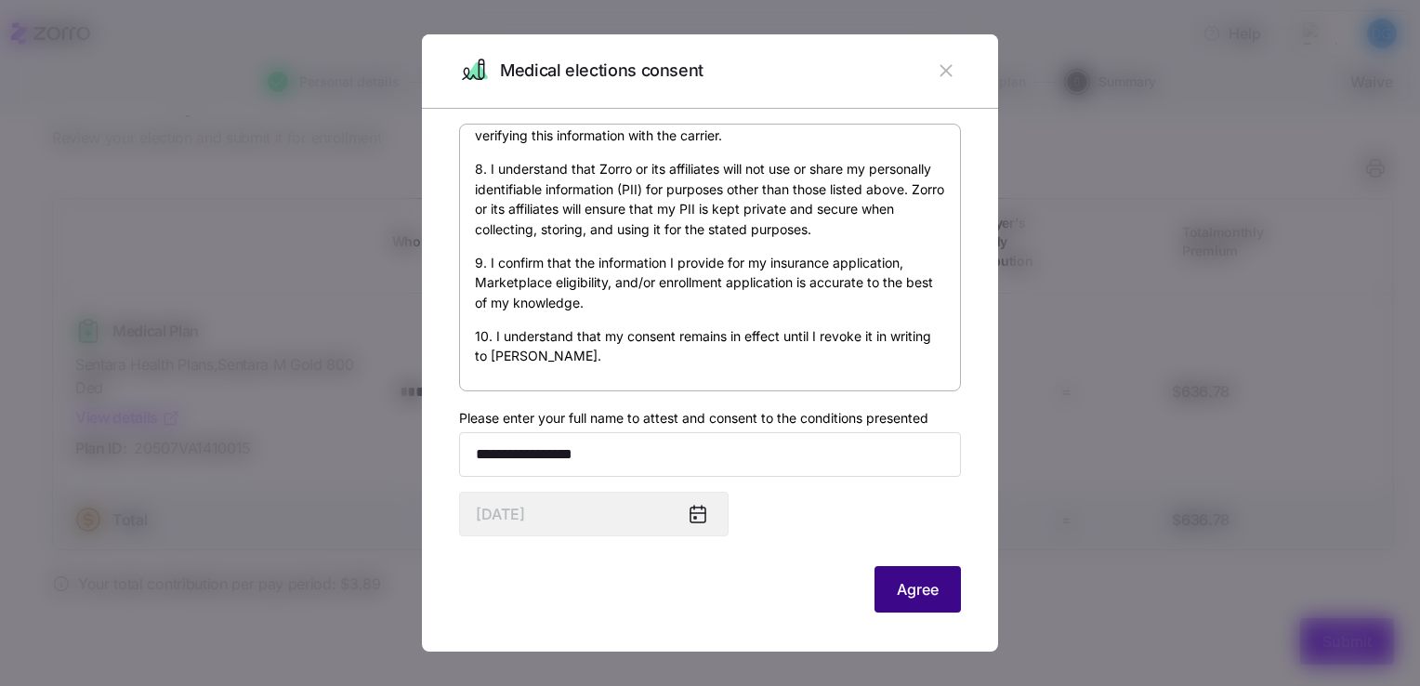
click at [933, 610] on button "Agree" at bounding box center [918, 589] width 86 height 46
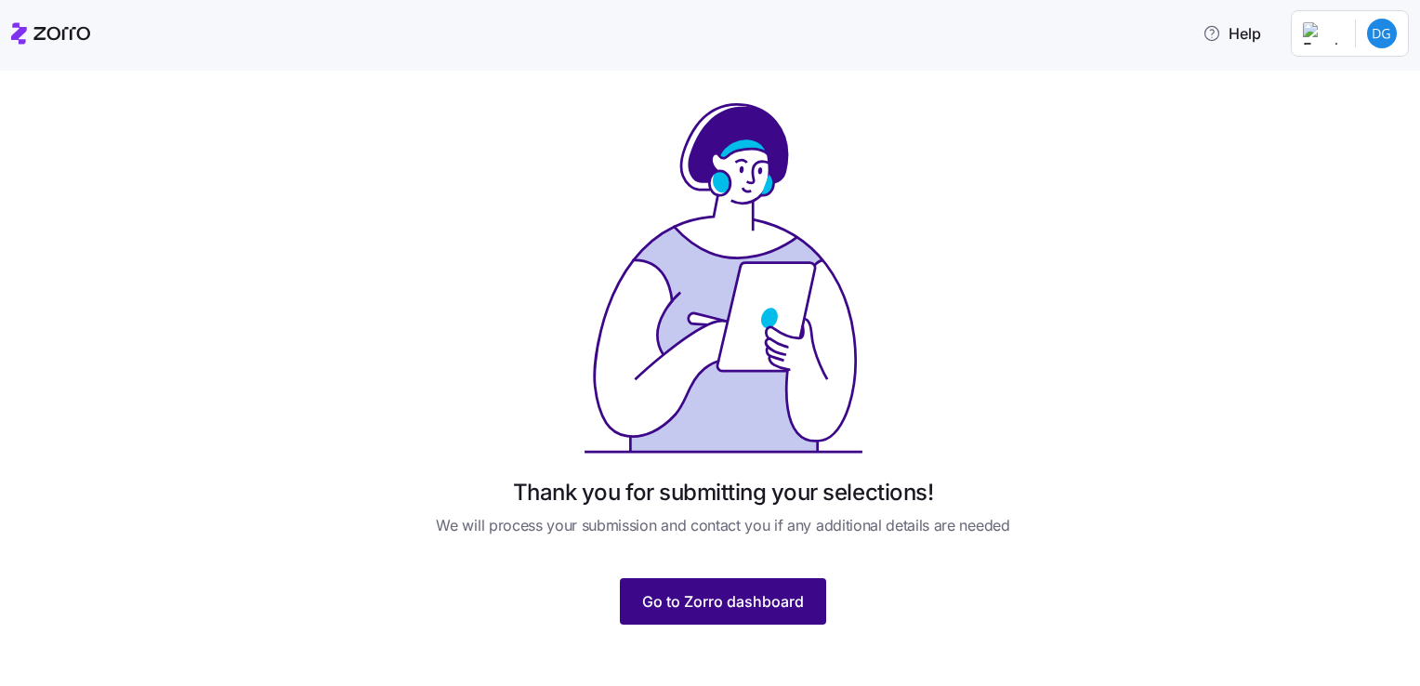
click at [665, 590] on span "Go to Zorro dashboard" at bounding box center [723, 601] width 162 height 22
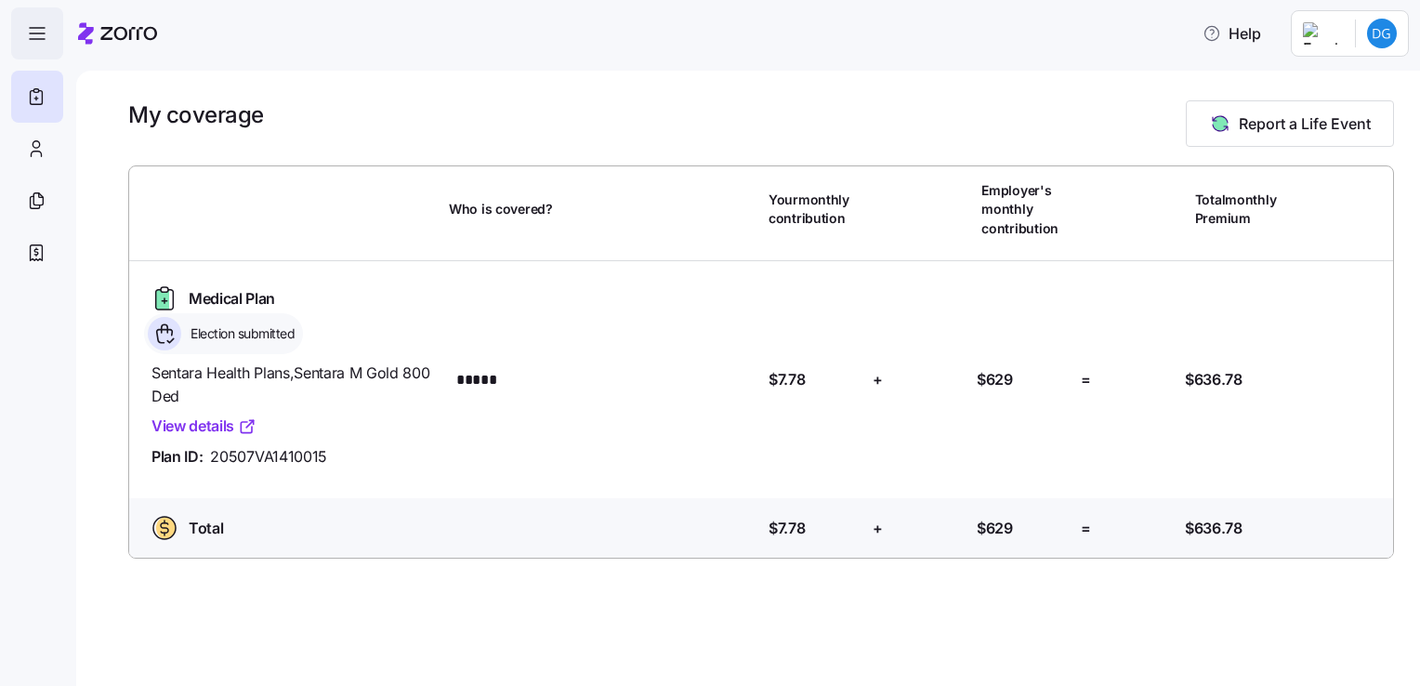
click at [43, 34] on icon "button" at bounding box center [37, 33] width 22 height 22
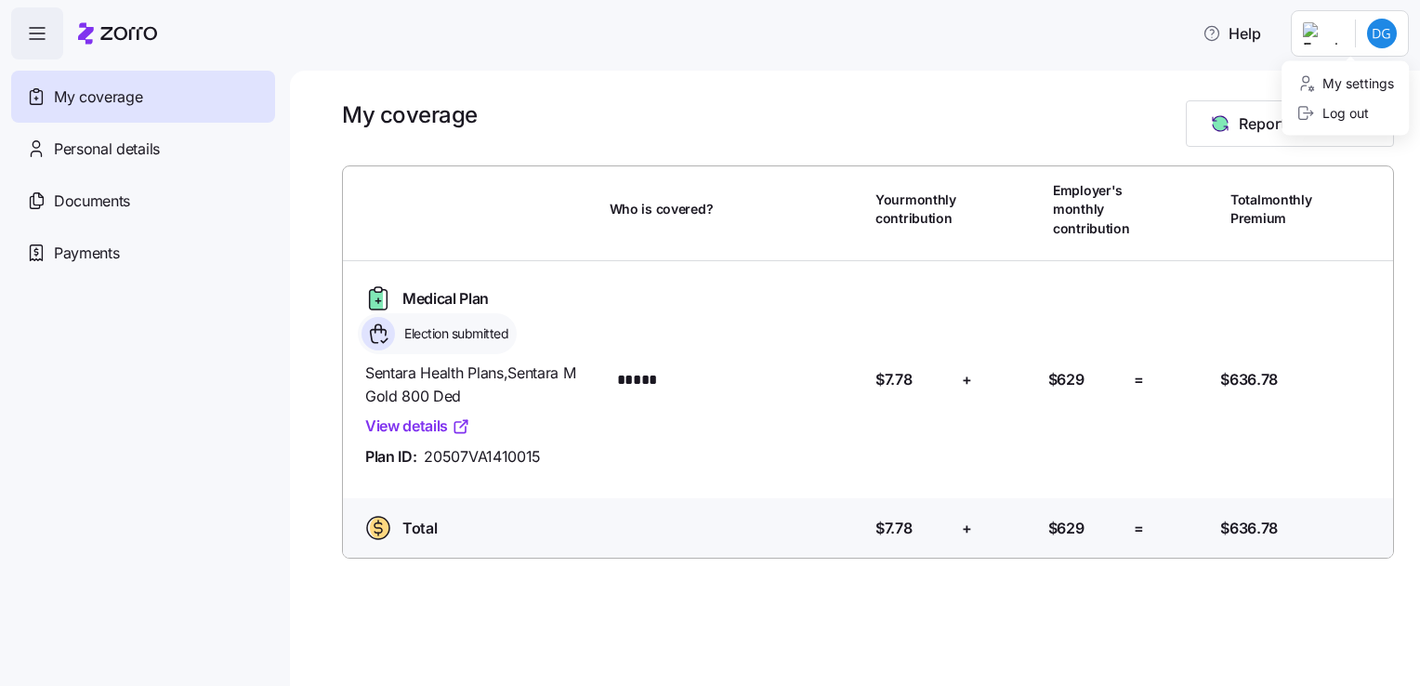
click at [1390, 31] on html "Help My coverage Personal details Documents Partners hub Payments My coverage R…" at bounding box center [710, 337] width 1420 height 675
click at [1364, 121] on div "Log out" at bounding box center [1333, 113] width 72 height 20
